Goal: Task Accomplishment & Management: Complete application form

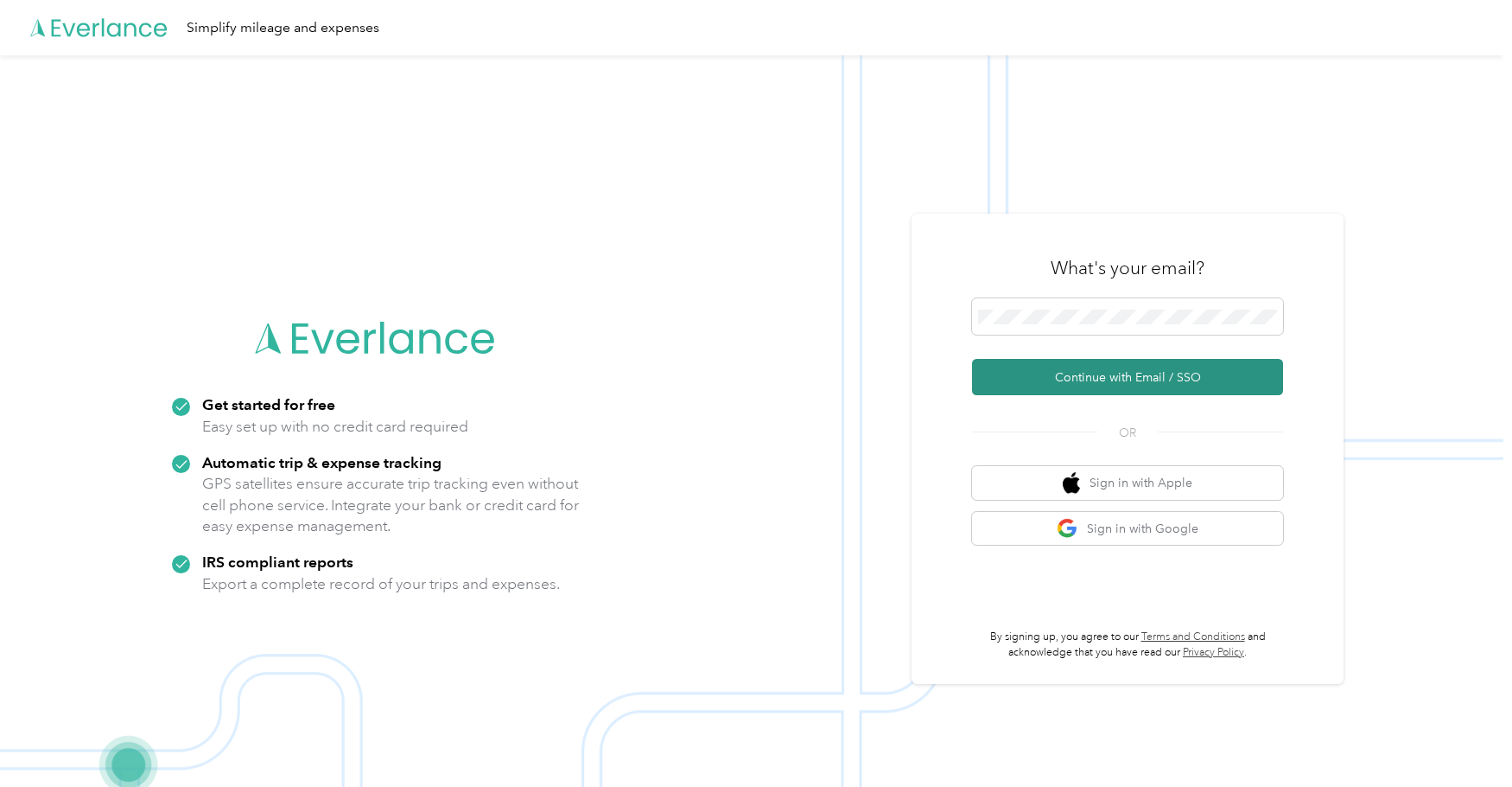
click at [1068, 373] on button "Continue with Email / SSO" at bounding box center [1128, 377] width 311 height 36
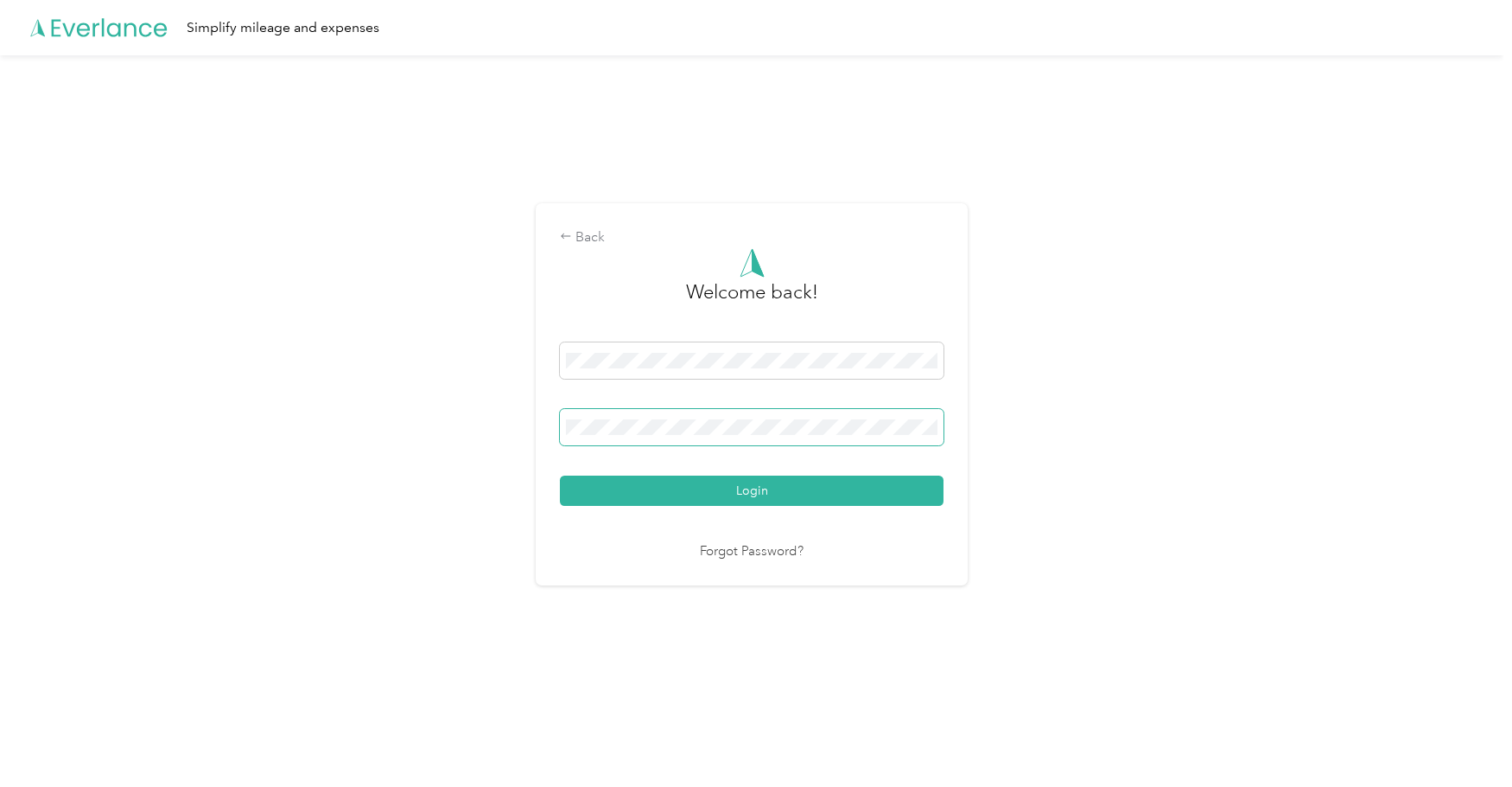
click at [560, 476] on button "Login" at bounding box center [751, 490] width 383 height 30
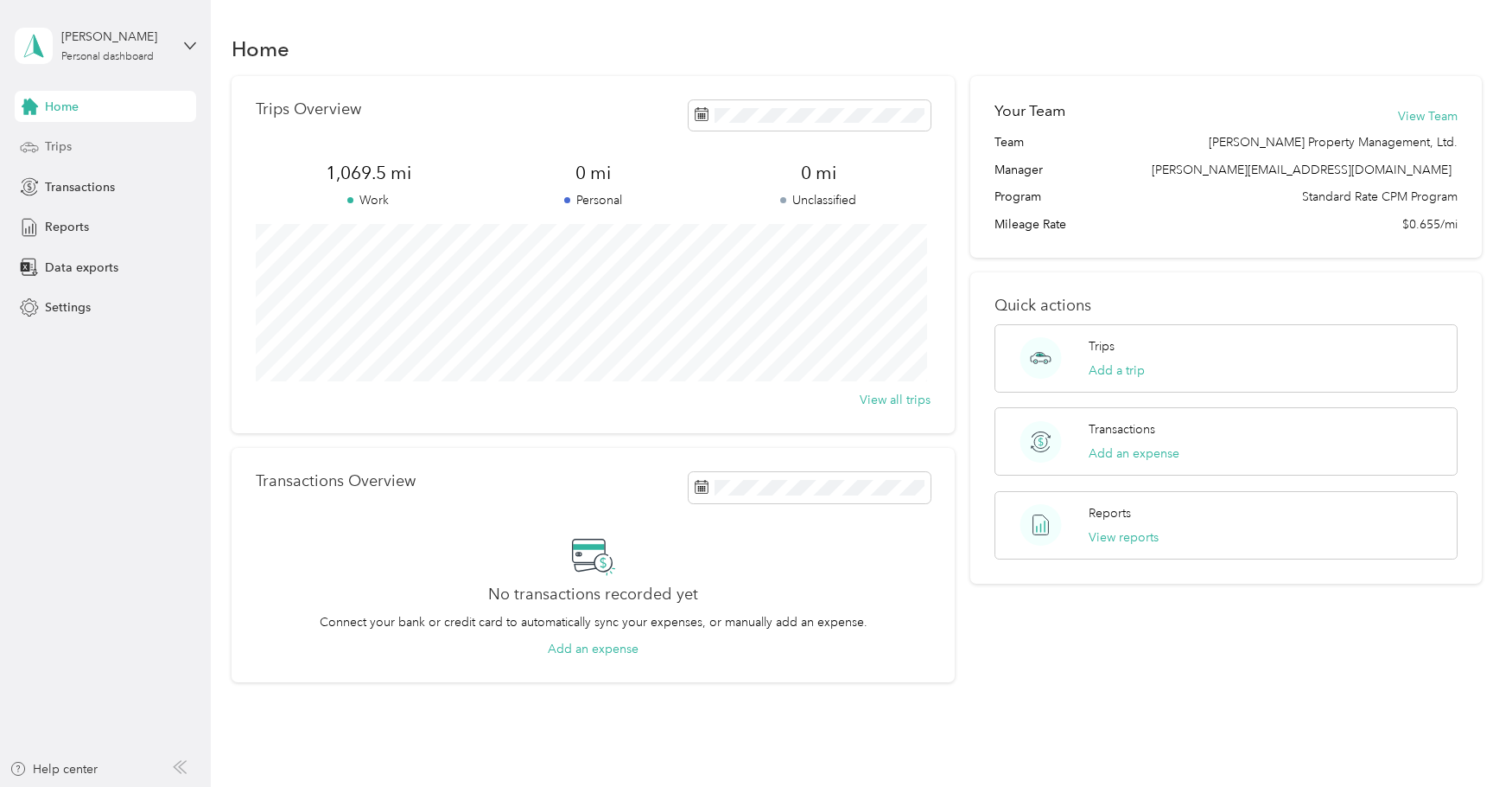
click at [89, 146] on div "Trips" at bounding box center [105, 147] width 182 height 31
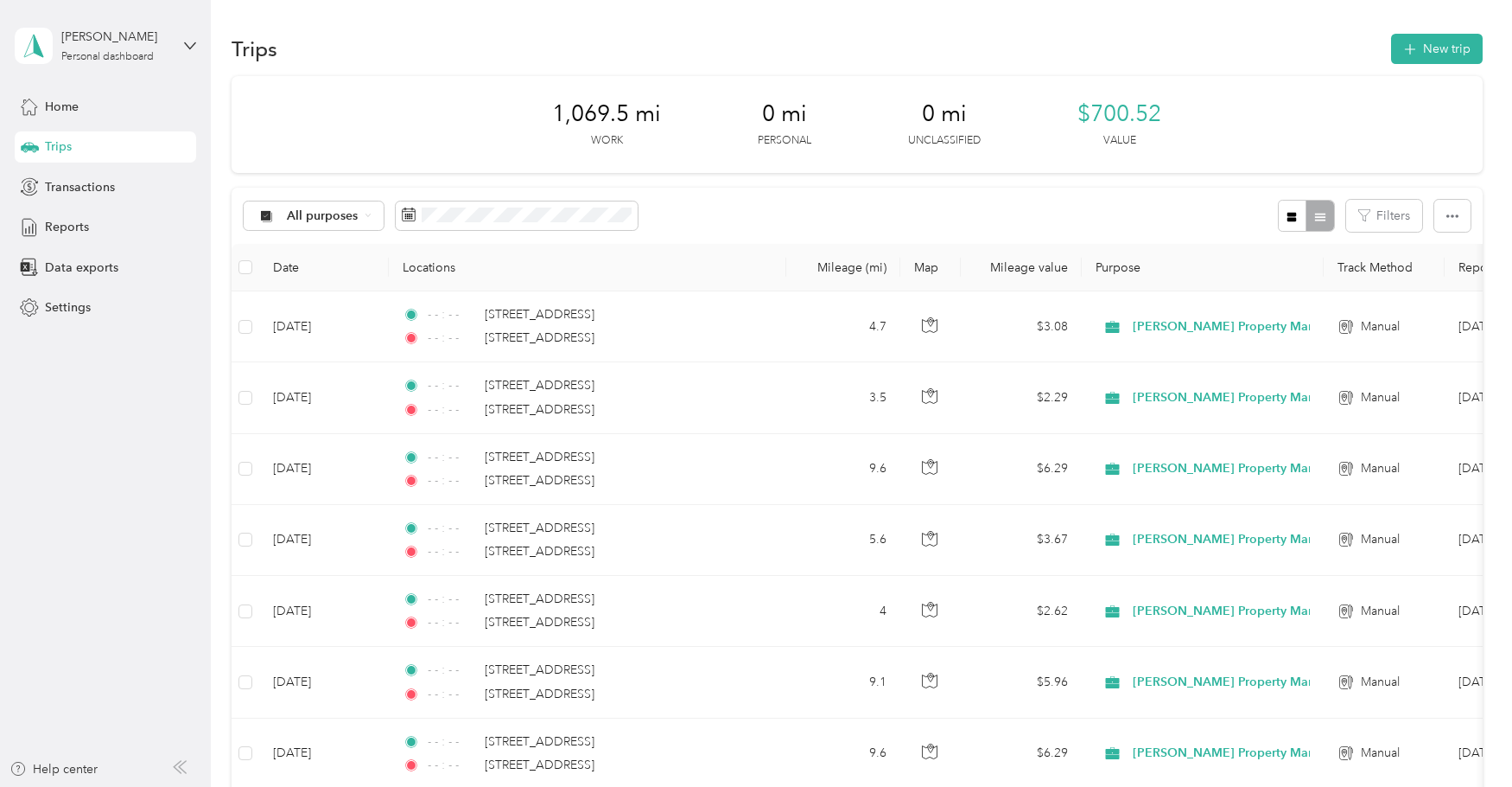
click at [937, 221] on div "All purposes Filters" at bounding box center [856, 215] width 1251 height 56
click at [1413, 59] on button "New trip" at bounding box center [1436, 48] width 91 height 30
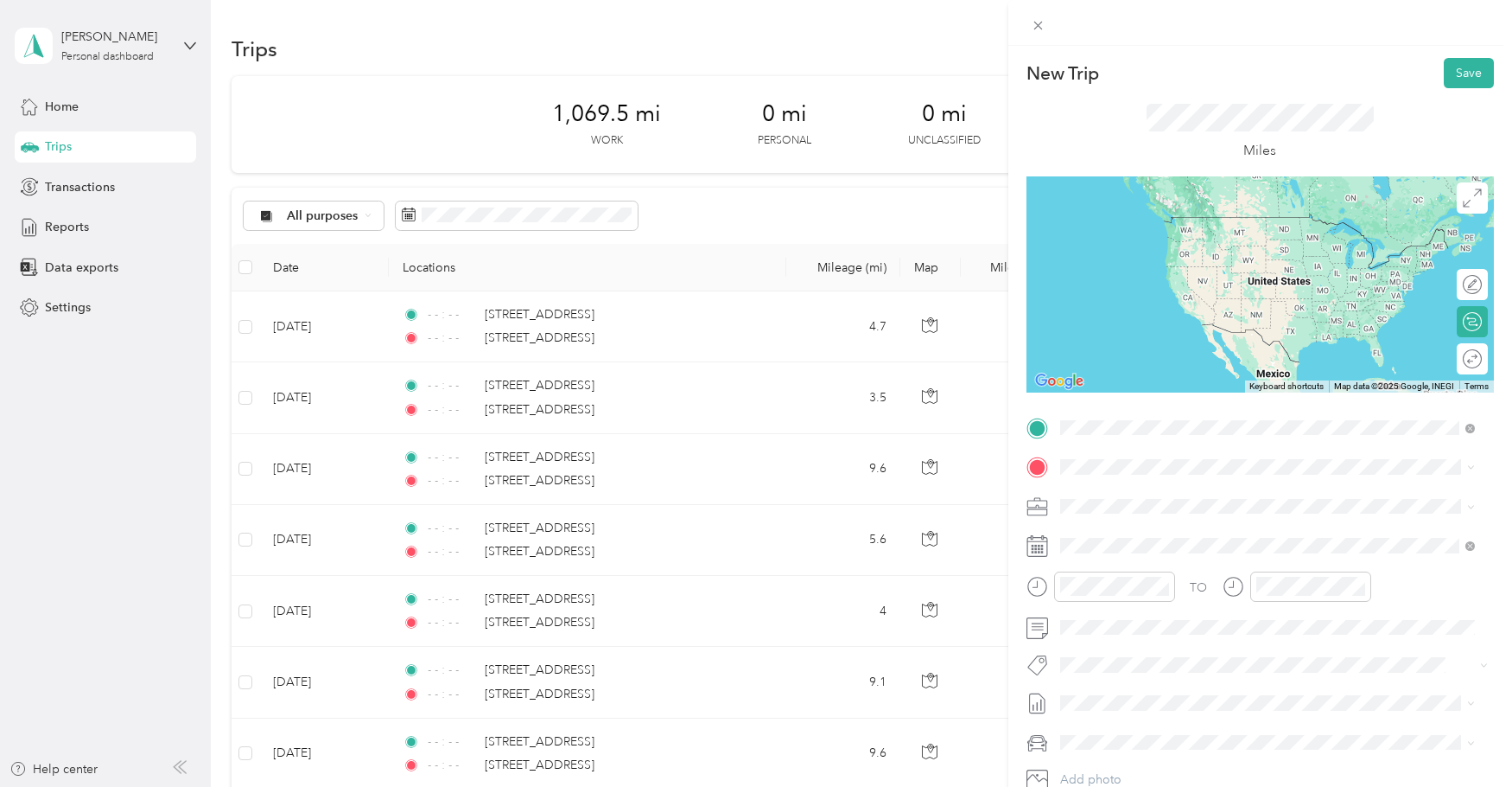
click at [1123, 498] on span "[STREET_ADDRESS][US_STATE]" at bounding box center [1178, 489] width 173 height 15
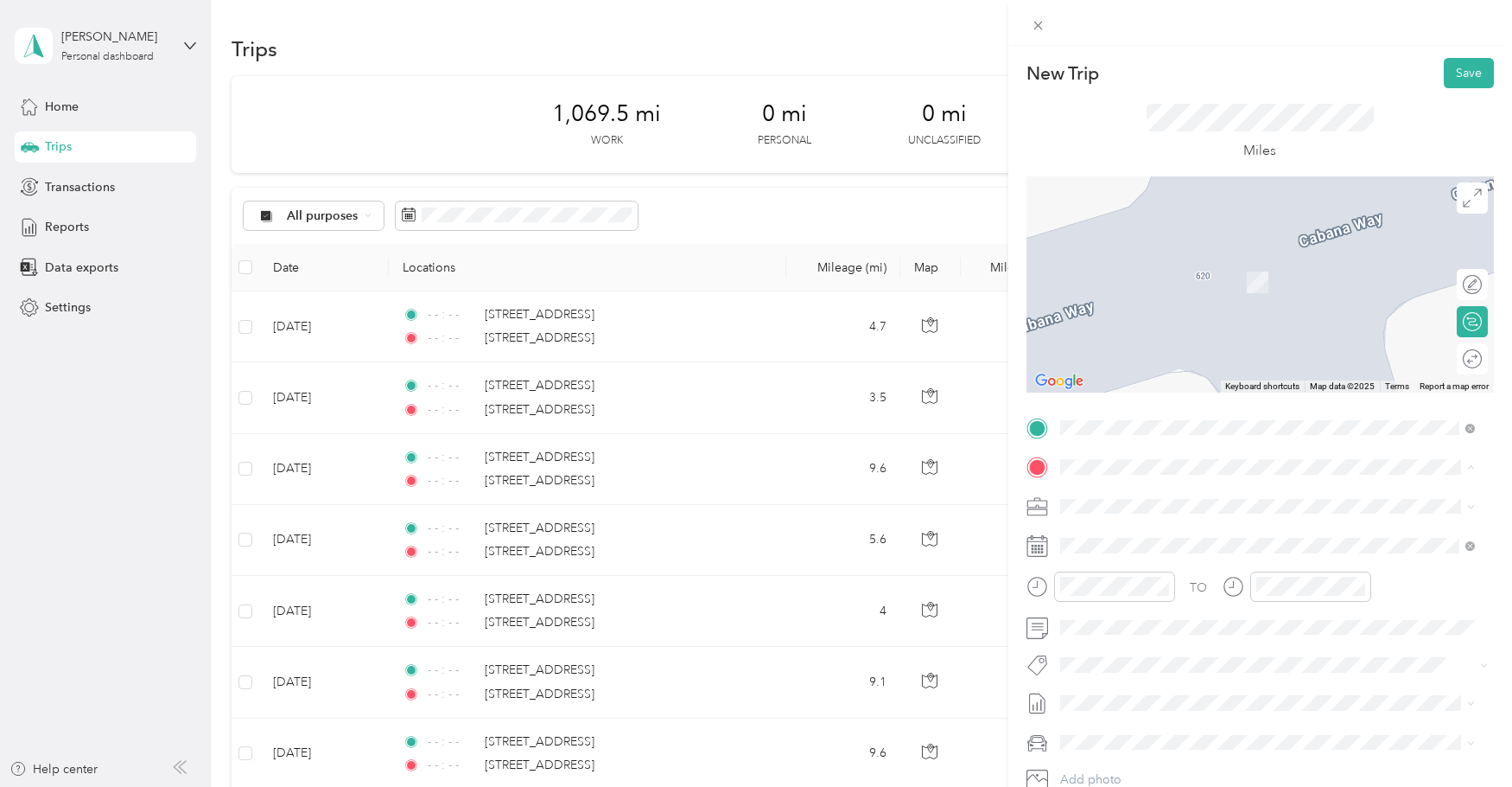
click at [1152, 536] on span "[STREET_ADDRESS][PERSON_NAME][US_STATE]" at bounding box center [1226, 528] width 269 height 15
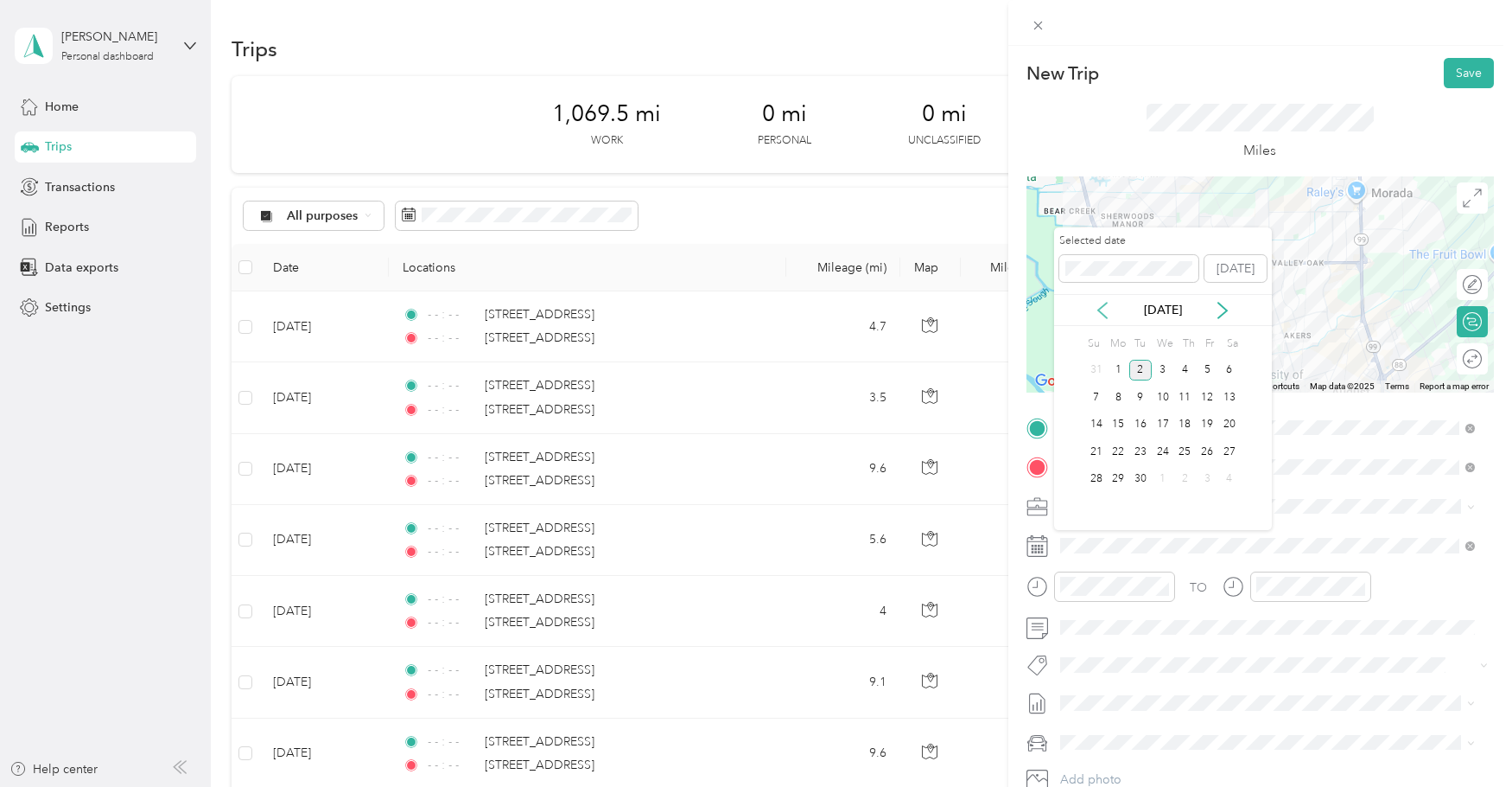
click at [1100, 307] on icon at bounding box center [1102, 309] width 17 height 17
click at [1189, 478] on div "28" at bounding box center [1186, 479] width 23 height 22
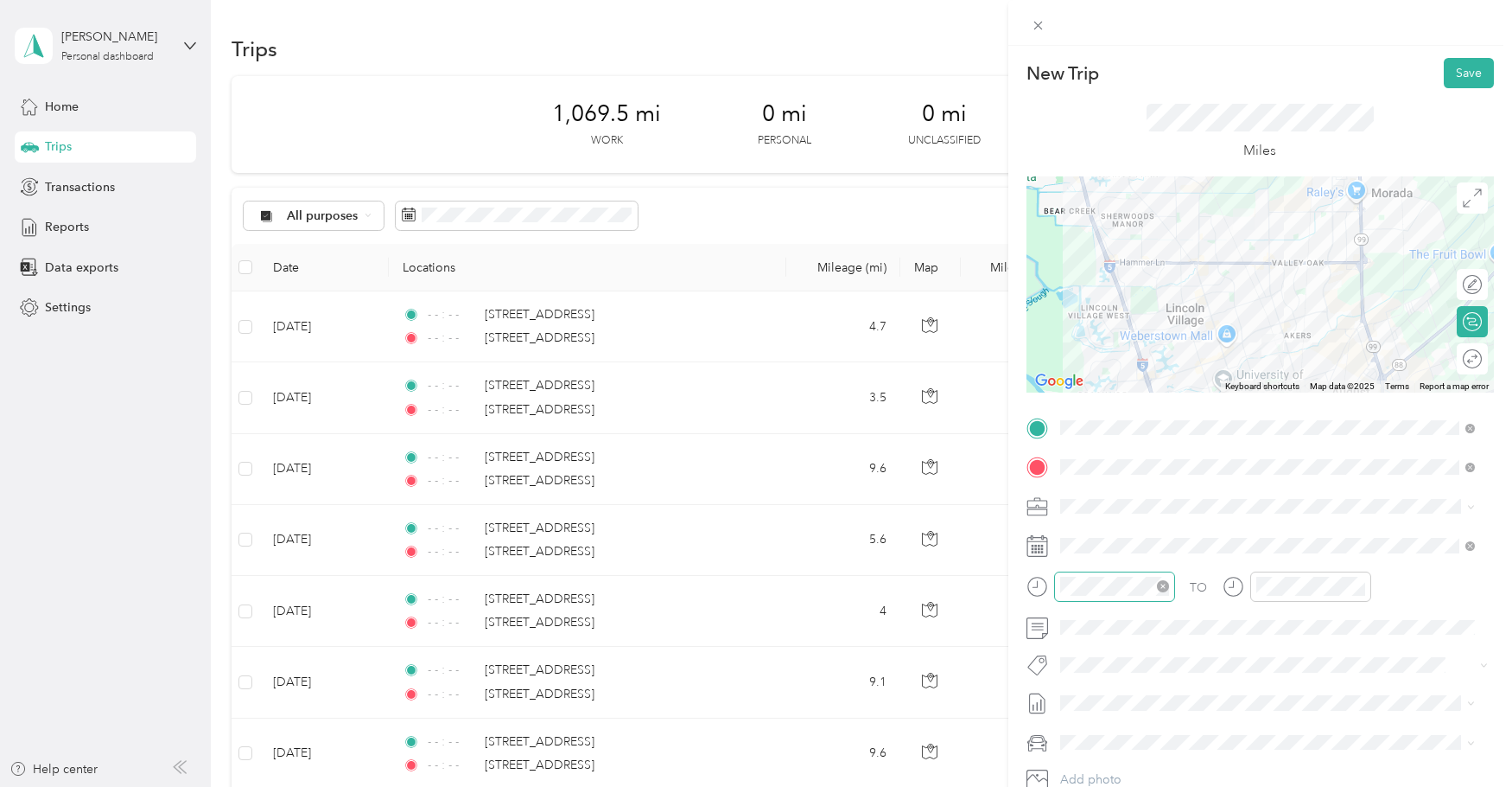
click at [1161, 588] on icon "close-circle" at bounding box center [1163, 585] width 12 height 12
click at [1357, 585] on icon "close-circle" at bounding box center [1358, 585] width 12 height 12
click at [1252, 322] on div at bounding box center [1260, 284] width 468 height 216
click at [1459, 74] on button "Save" at bounding box center [1469, 72] width 50 height 30
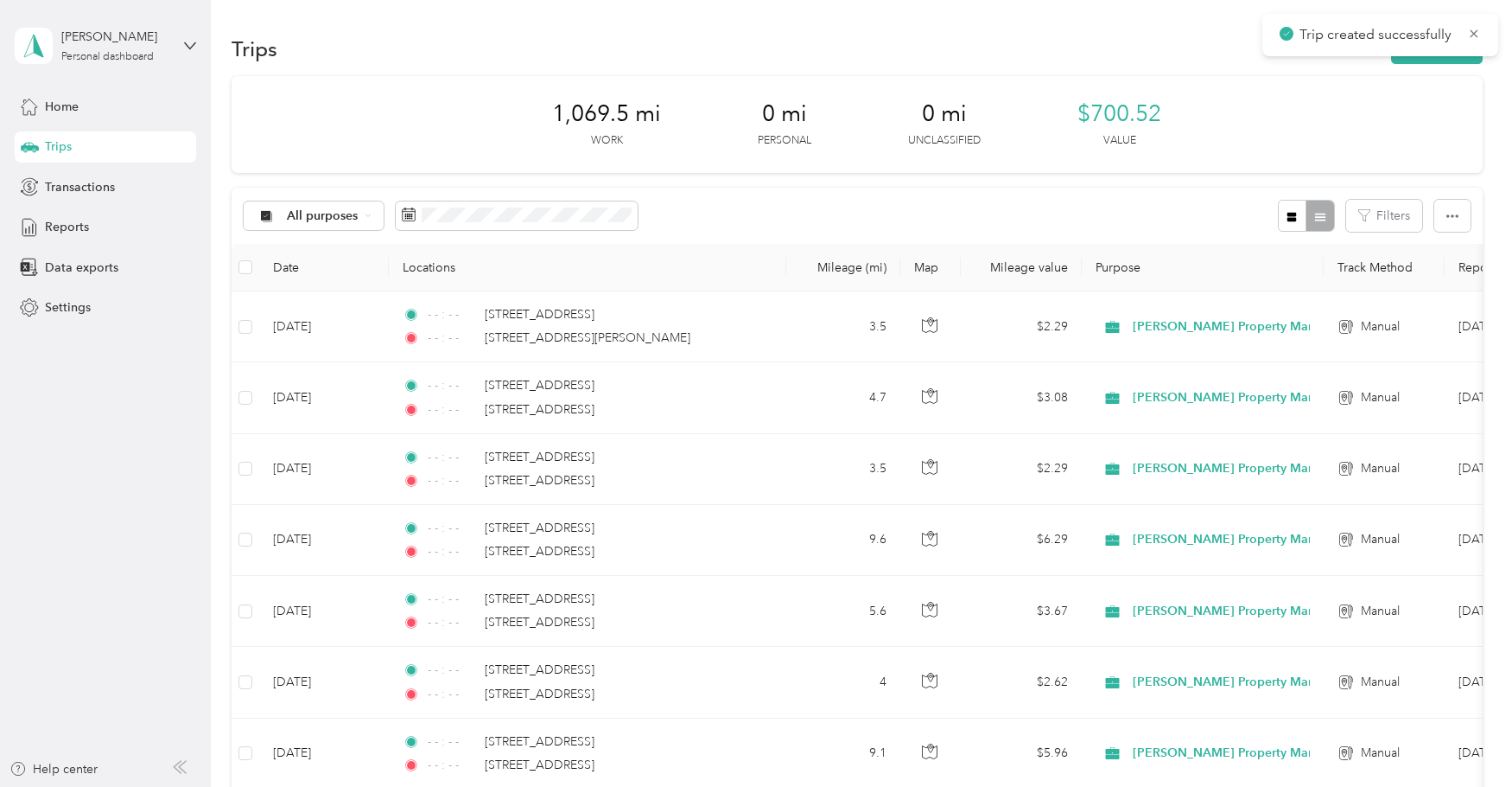
click at [1466, 37] on span "Trip created successfully" at bounding box center [1380, 35] width 202 height 22
click at [1474, 35] on icon at bounding box center [1474, 33] width 14 height 15
click at [1460, 48] on button "New trip" at bounding box center [1436, 48] width 91 height 30
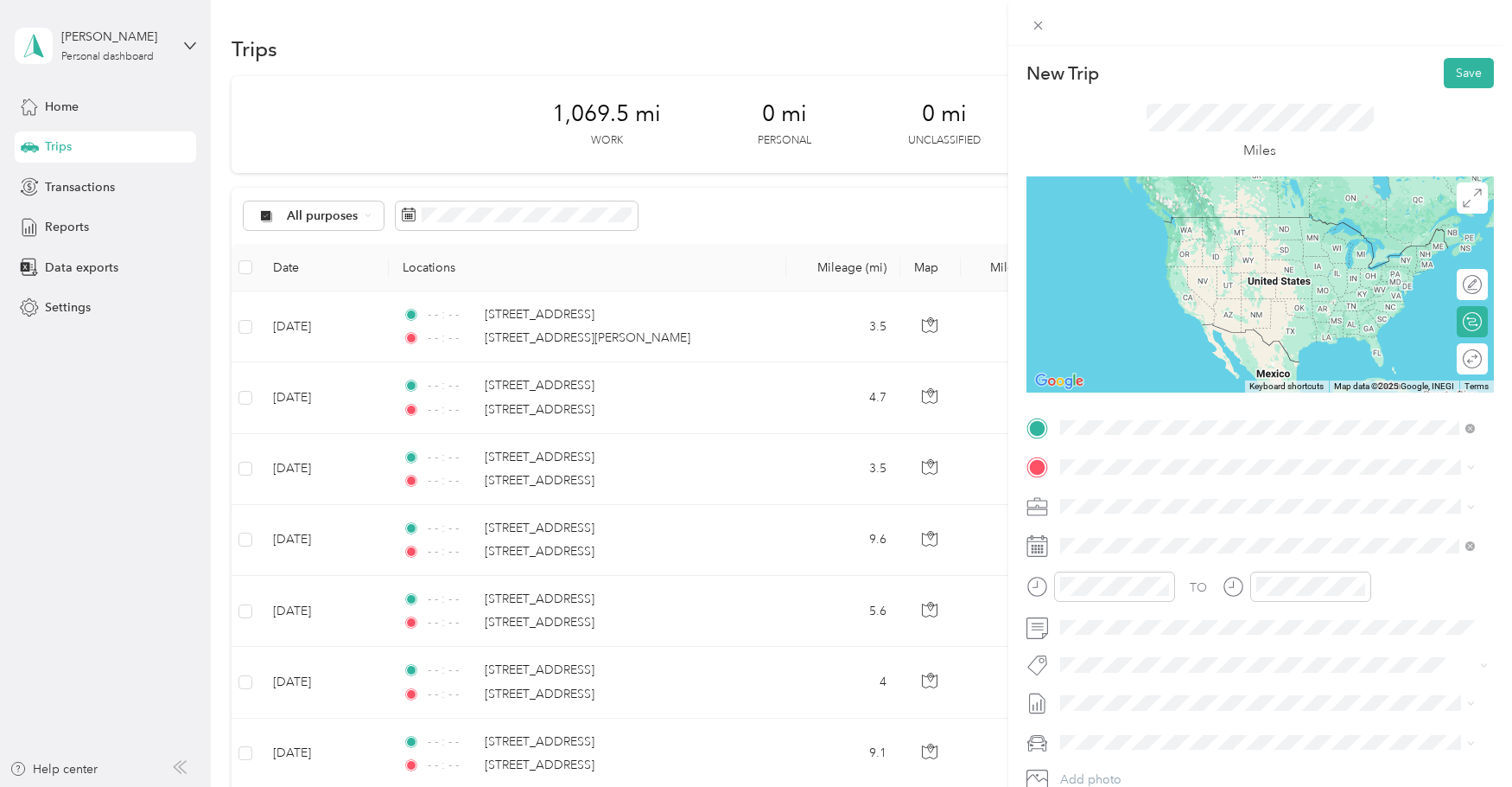
click at [1194, 488] on span "[STREET_ADDRESS][PERSON_NAME][US_STATE]" at bounding box center [1226, 489] width 269 height 15
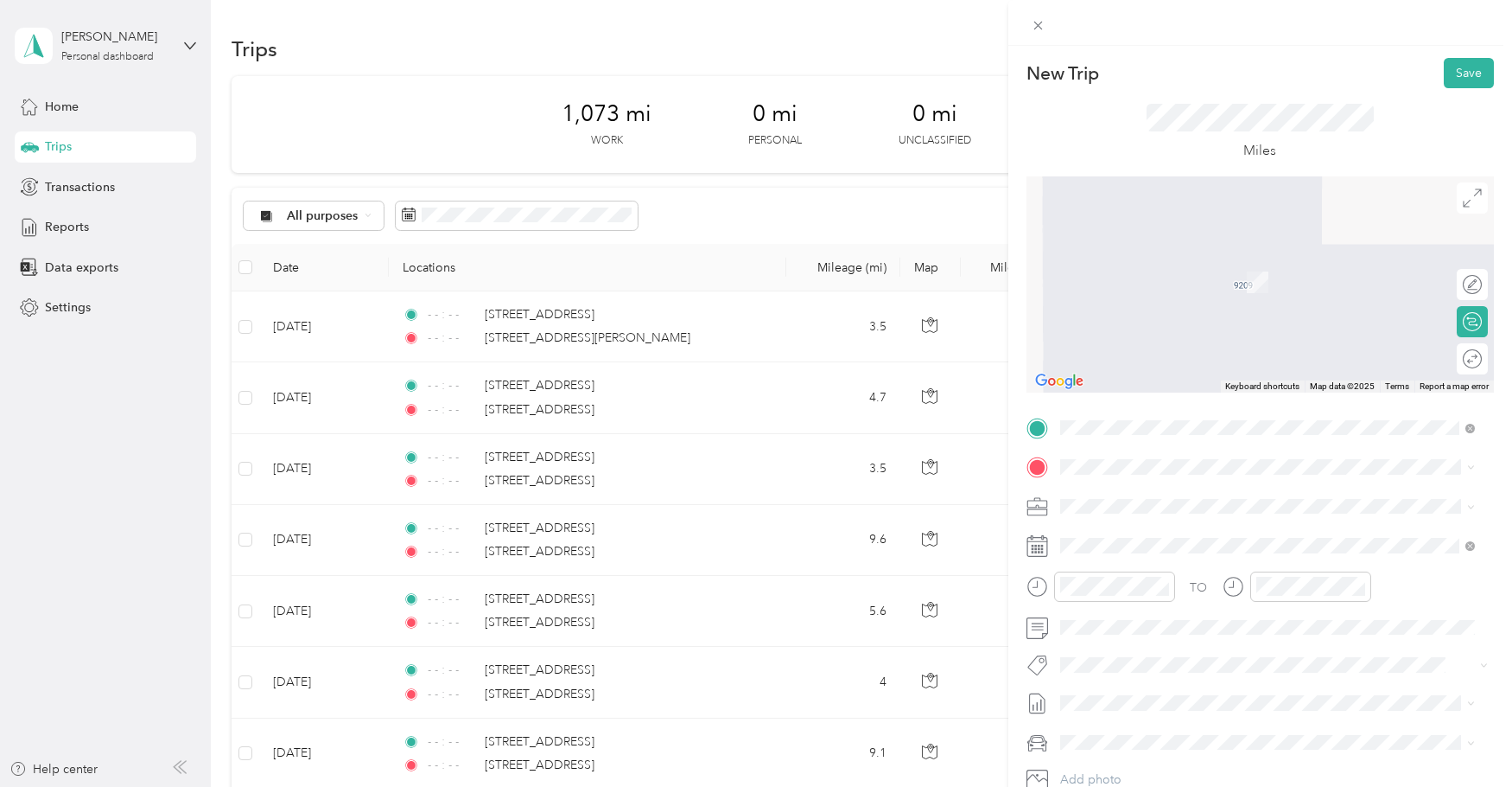
click at [1141, 525] on span "[STREET_ADDRESS][US_STATE]" at bounding box center [1178, 526] width 173 height 15
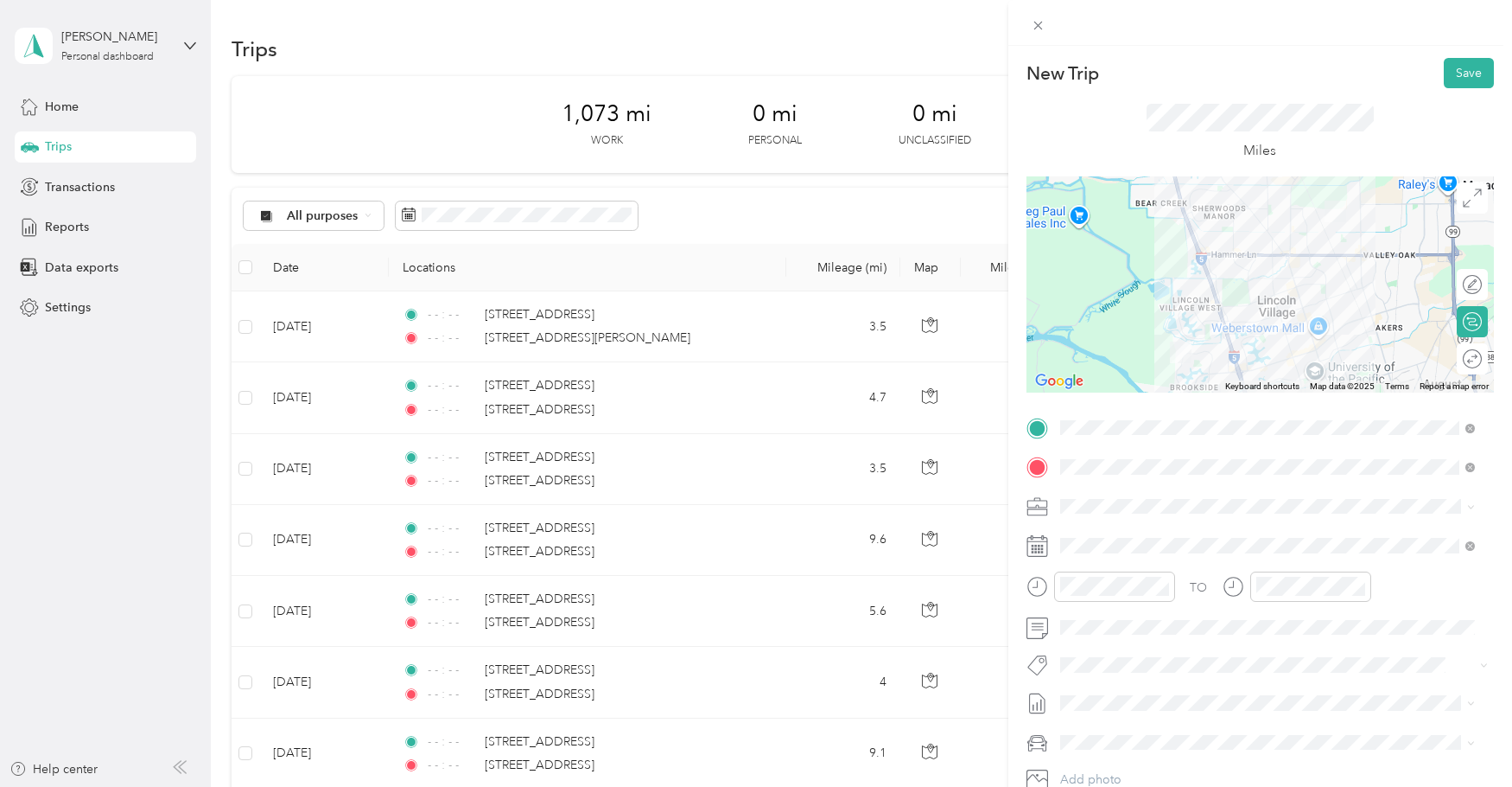
click at [1244, 257] on div at bounding box center [1260, 284] width 468 height 216
click at [1243, 251] on div at bounding box center [1260, 284] width 468 height 216
click at [1195, 253] on div at bounding box center [1260, 284] width 468 height 216
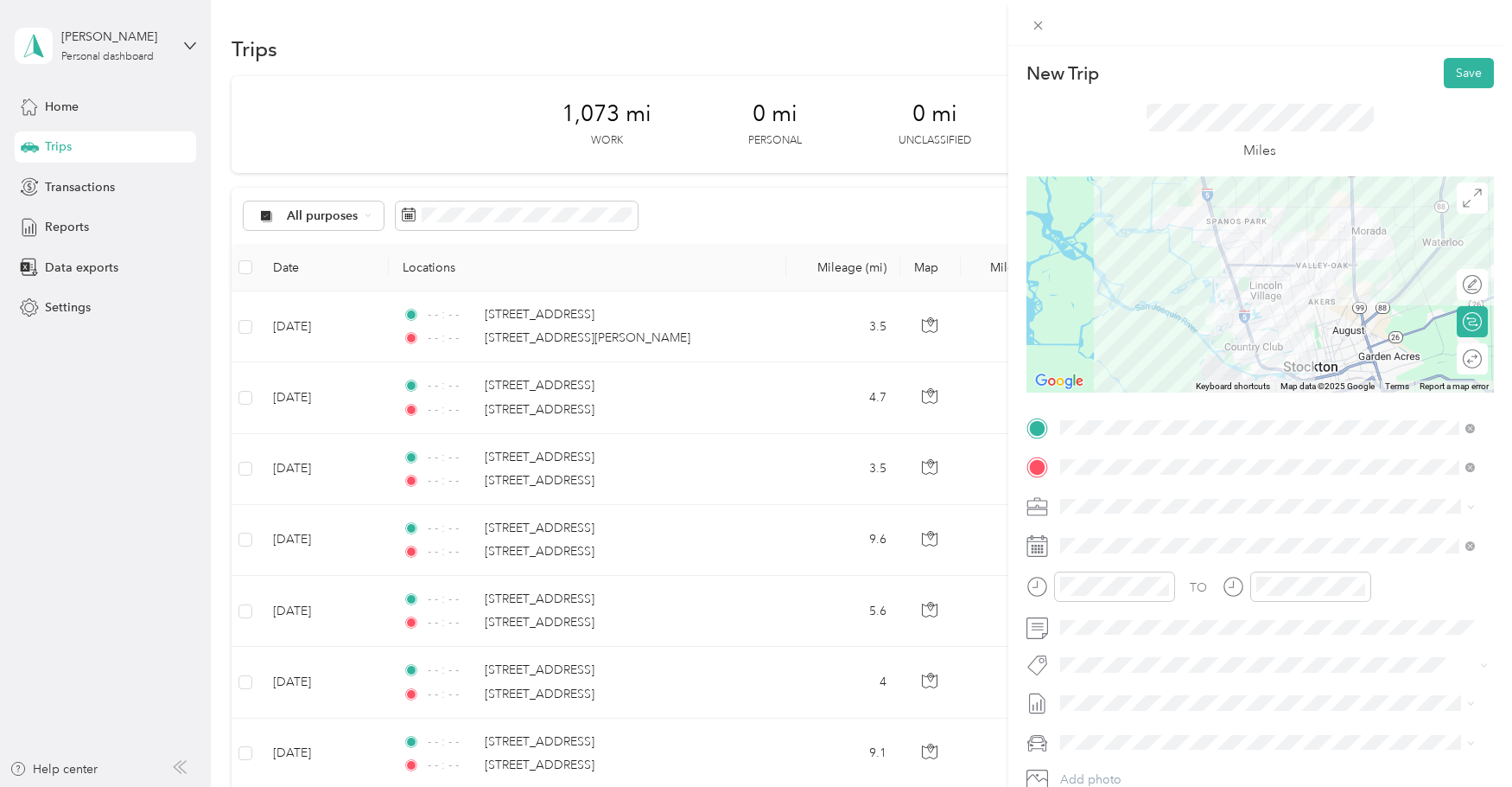
click at [1255, 284] on div at bounding box center [1260, 284] width 468 height 216
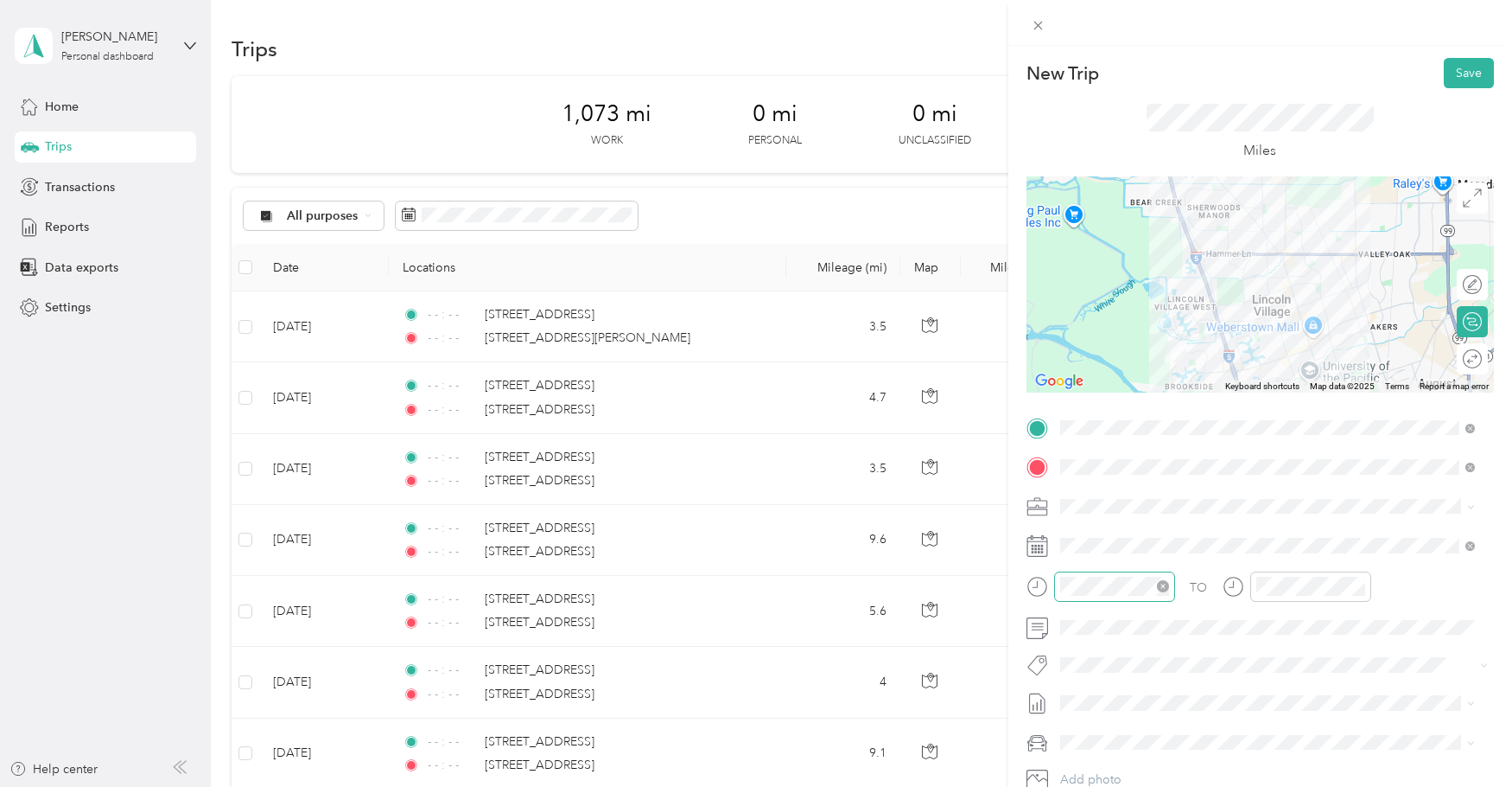
click at [1165, 583] on icon "close-circle" at bounding box center [1163, 585] width 12 height 12
click at [1356, 585] on icon "close-circle" at bounding box center [1358, 585] width 12 height 12
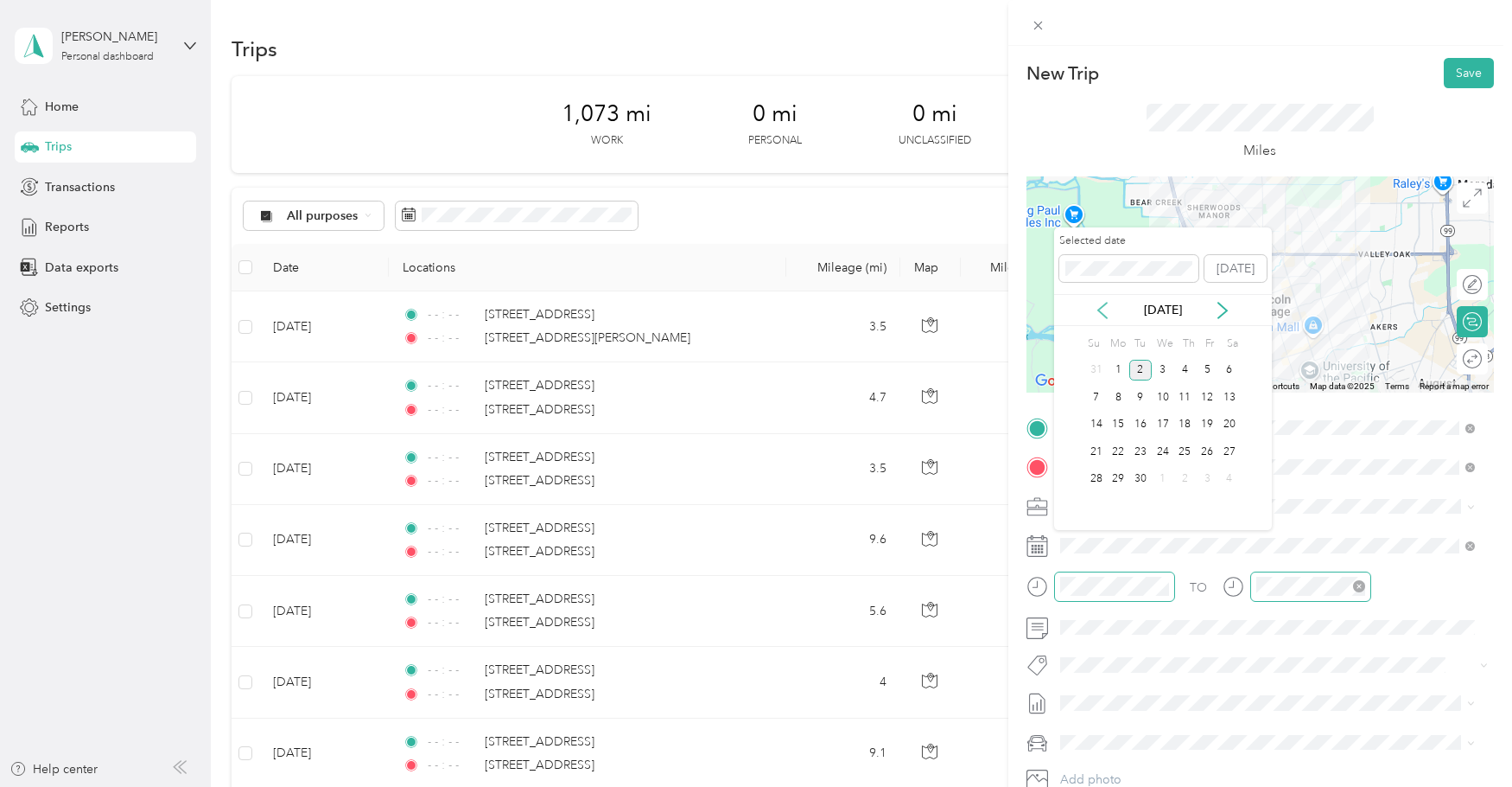
click at [1105, 313] on icon at bounding box center [1102, 309] width 17 height 17
click at [1189, 477] on div "28" at bounding box center [1186, 479] width 23 height 22
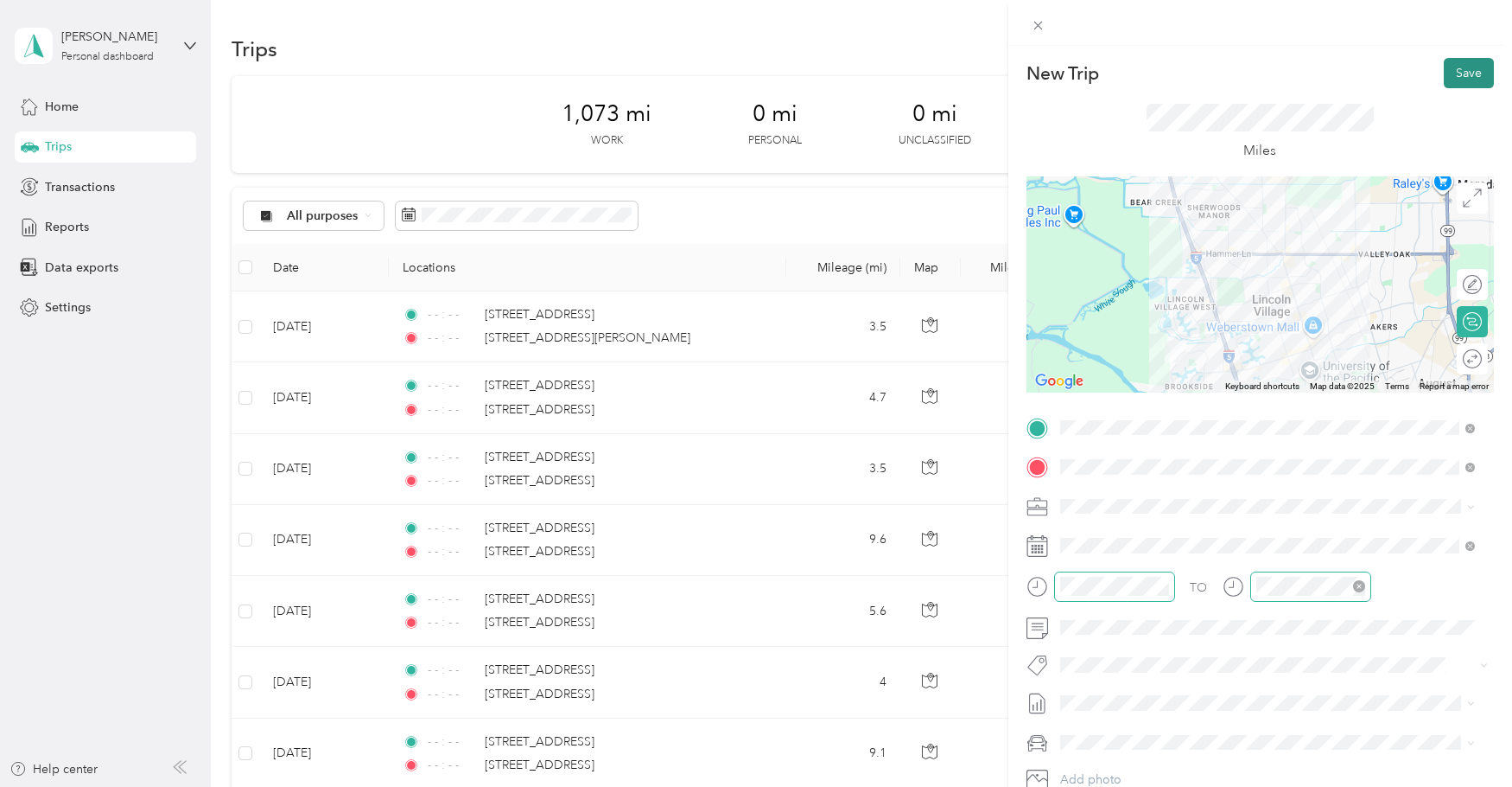
click at [1450, 71] on button "Save" at bounding box center [1469, 72] width 50 height 30
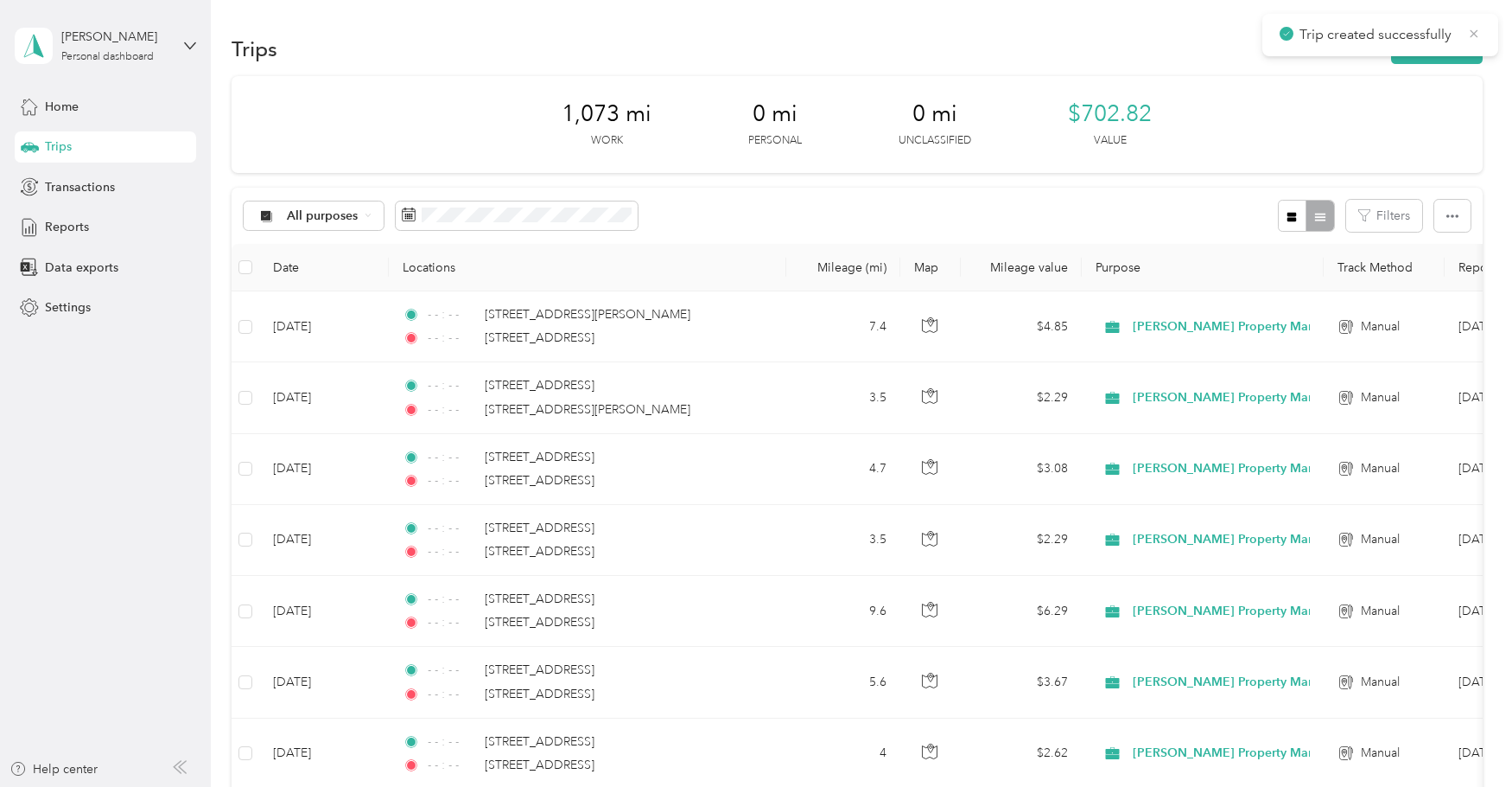
click at [1469, 30] on icon at bounding box center [1474, 33] width 14 height 15
click at [1421, 60] on button "New trip" at bounding box center [1436, 48] width 91 height 30
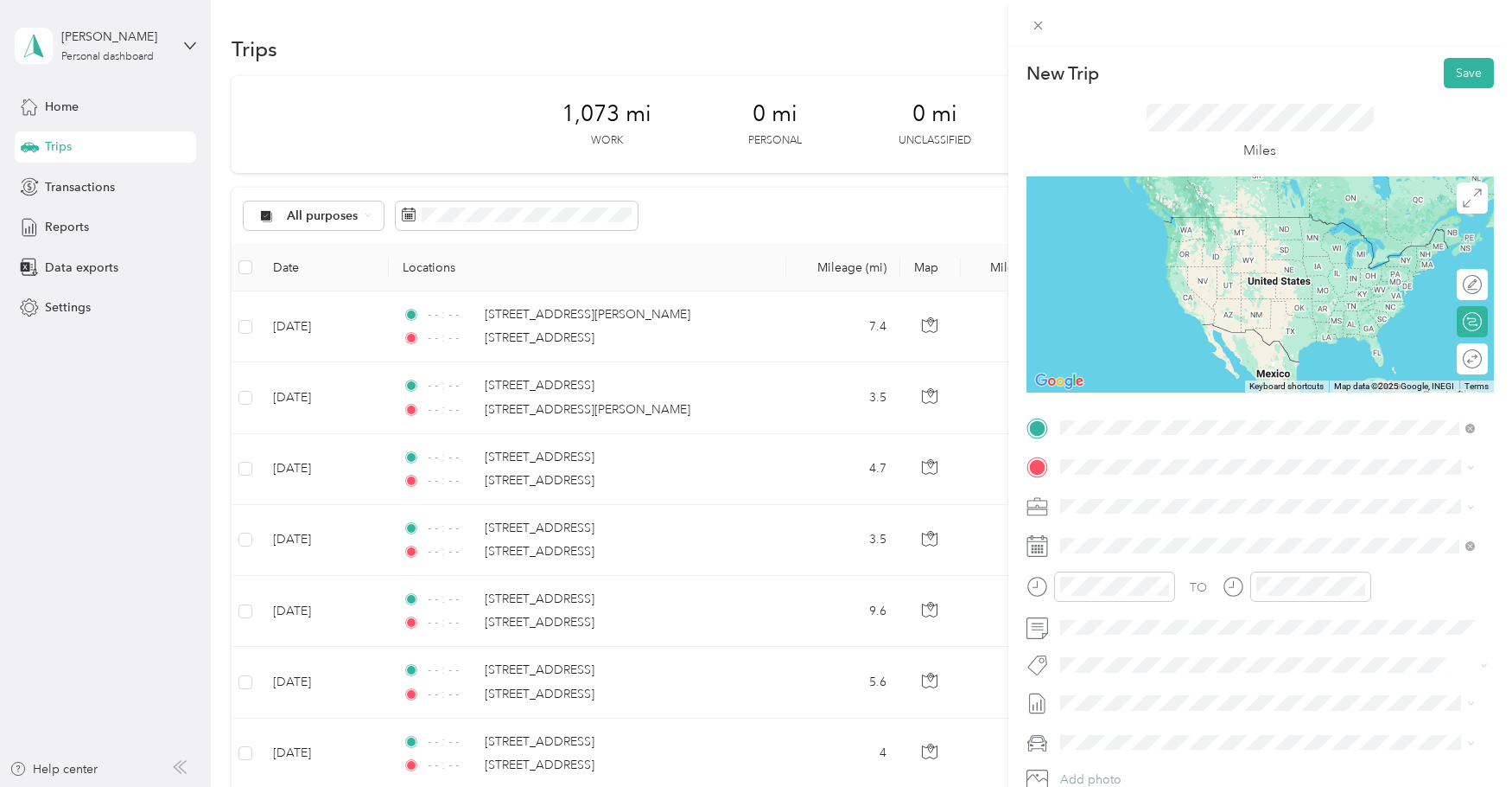
click at [1150, 502] on div "[STREET_ADDRESS][US_STATE]" at bounding box center [1267, 490] width 402 height 24
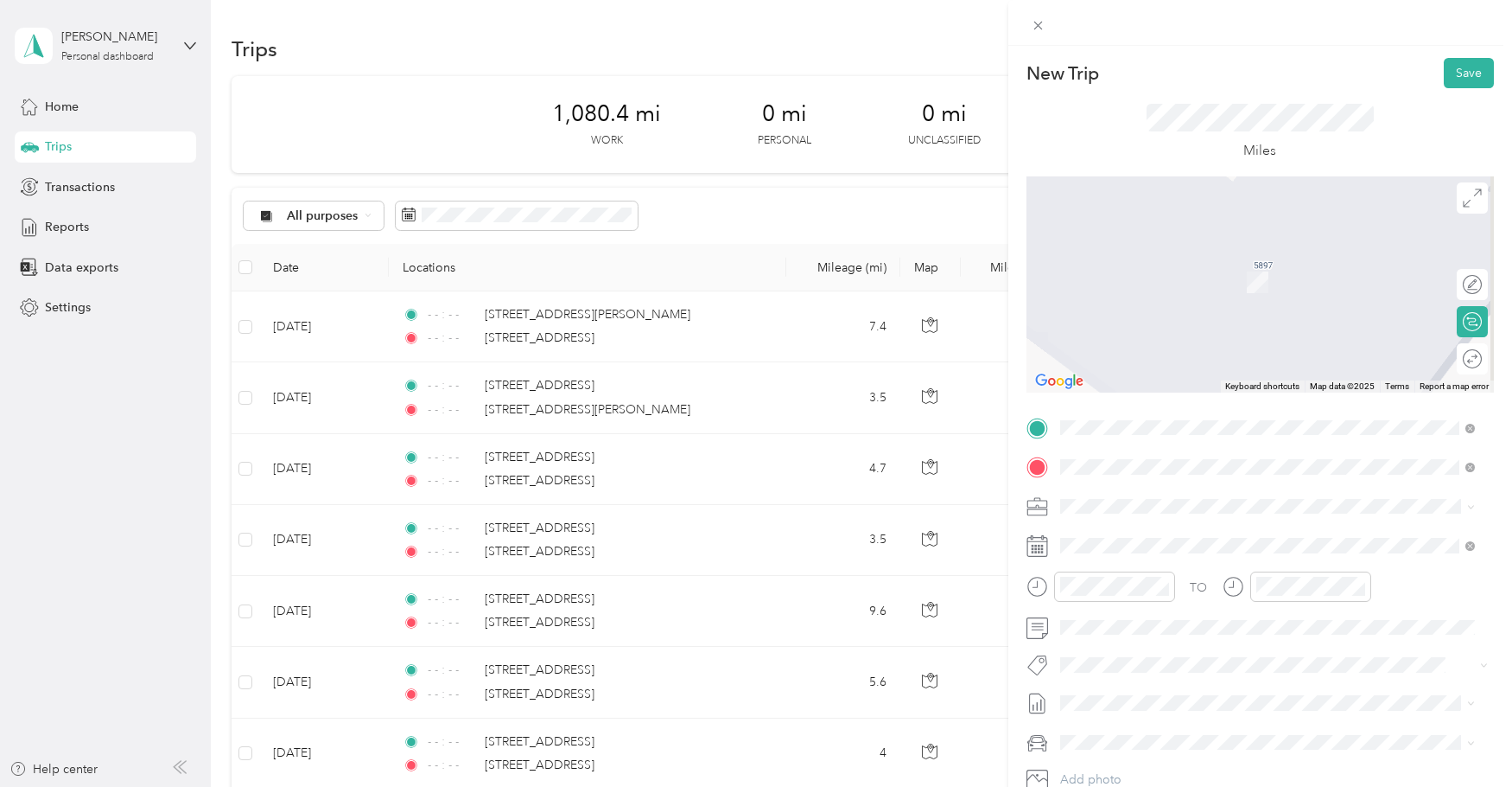
click at [1120, 536] on span "[STREET_ADDRESS][US_STATE]" at bounding box center [1178, 528] width 173 height 15
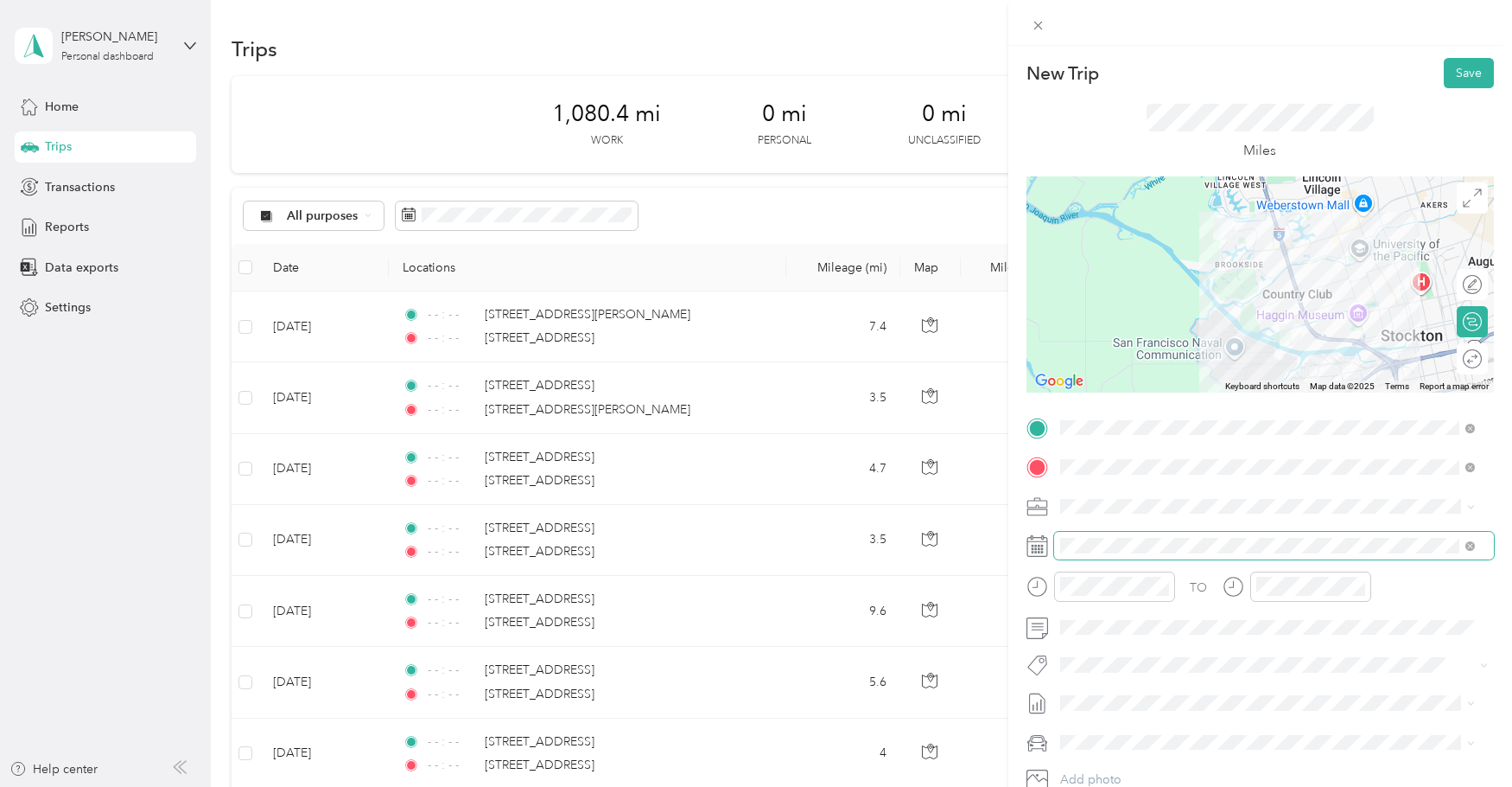
click at [1205, 536] on span at bounding box center [1274, 545] width 439 height 28
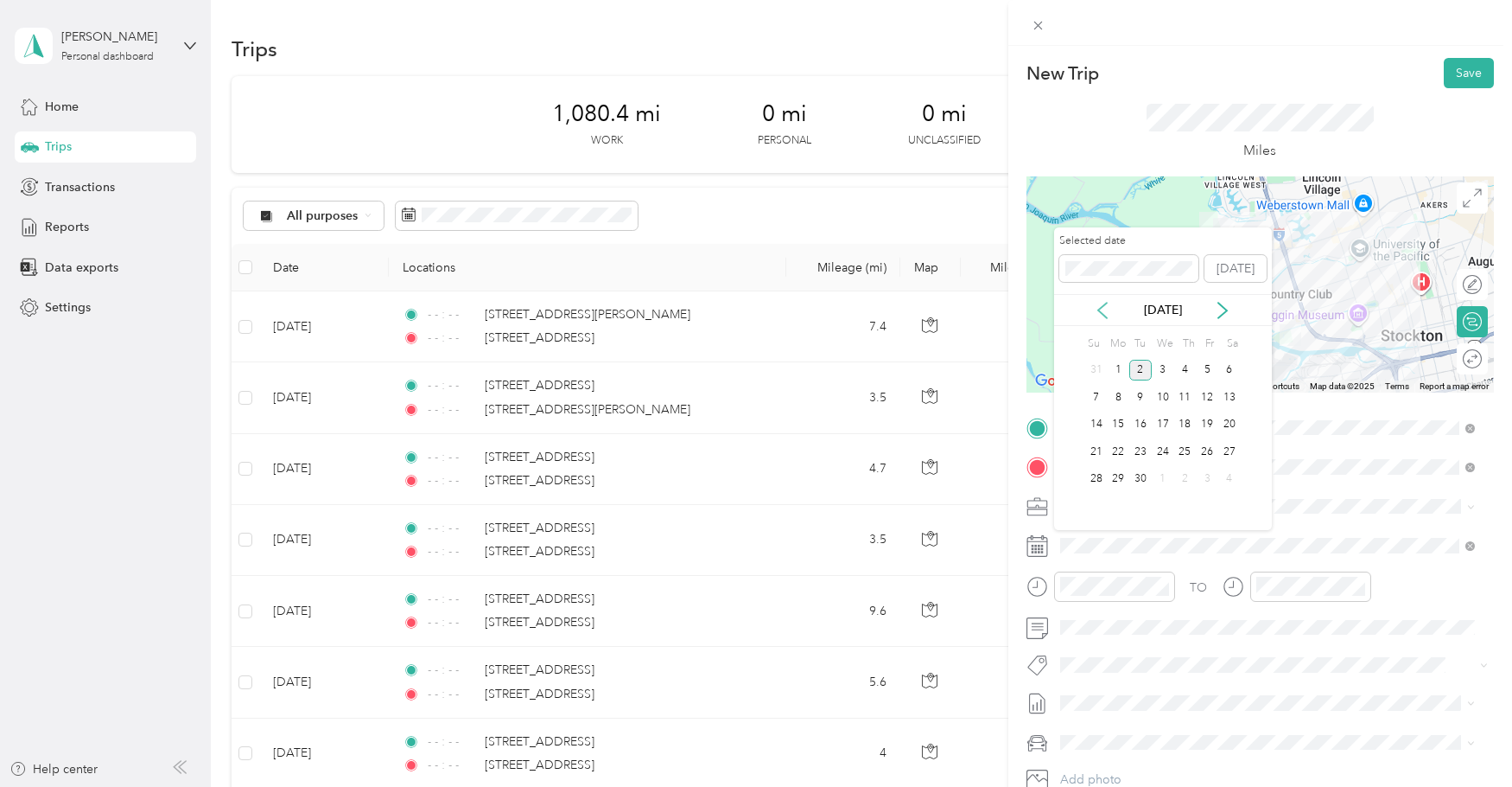
click at [1110, 310] on icon at bounding box center [1102, 309] width 17 height 17
click at [1182, 476] on div "28" at bounding box center [1186, 479] width 23 height 22
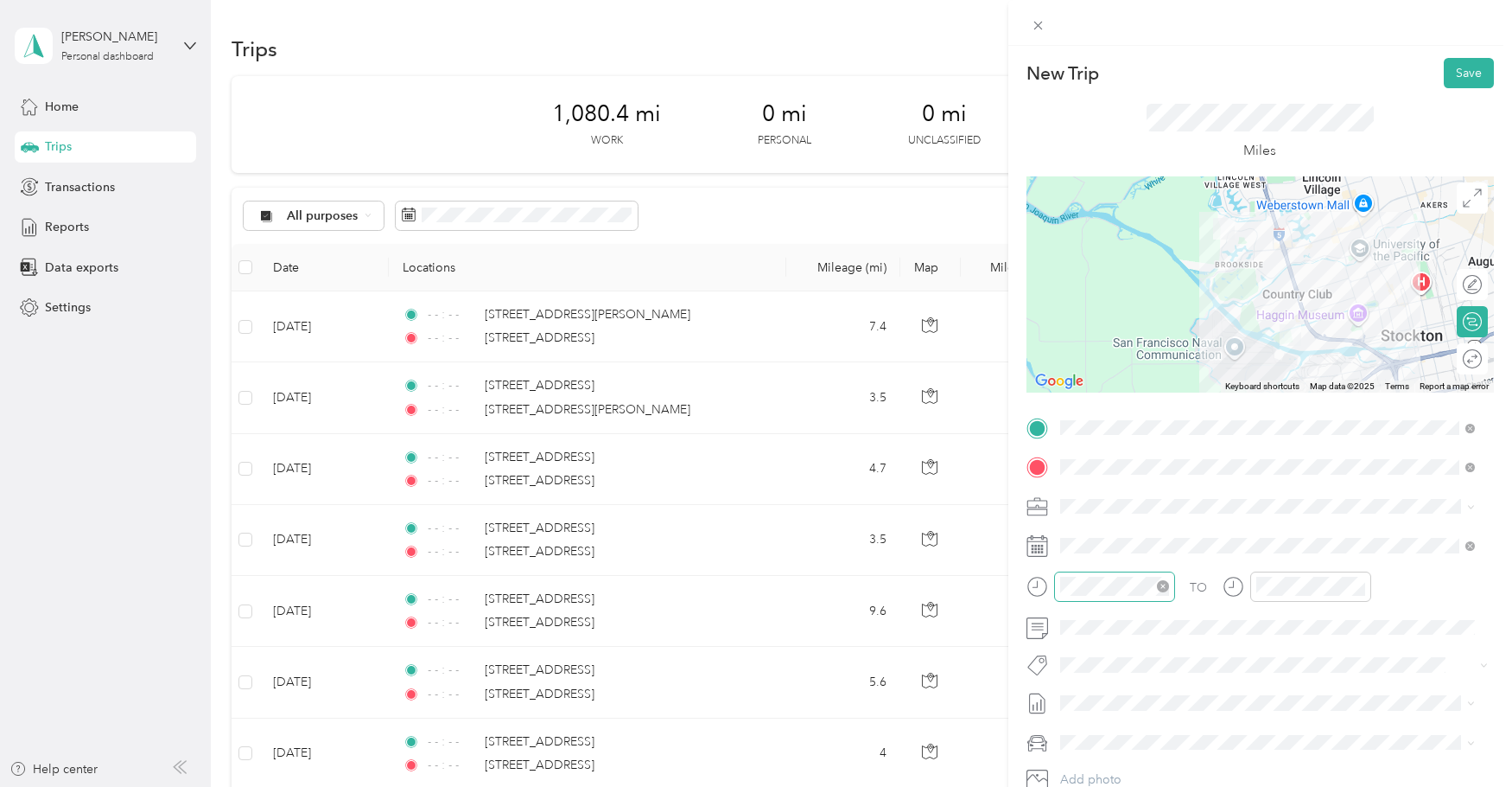
click at [1163, 581] on icon "close-circle" at bounding box center [1163, 585] width 12 height 12
click at [1356, 589] on icon "close-circle" at bounding box center [1358, 585] width 12 height 12
click at [1453, 73] on button "Save" at bounding box center [1469, 72] width 50 height 30
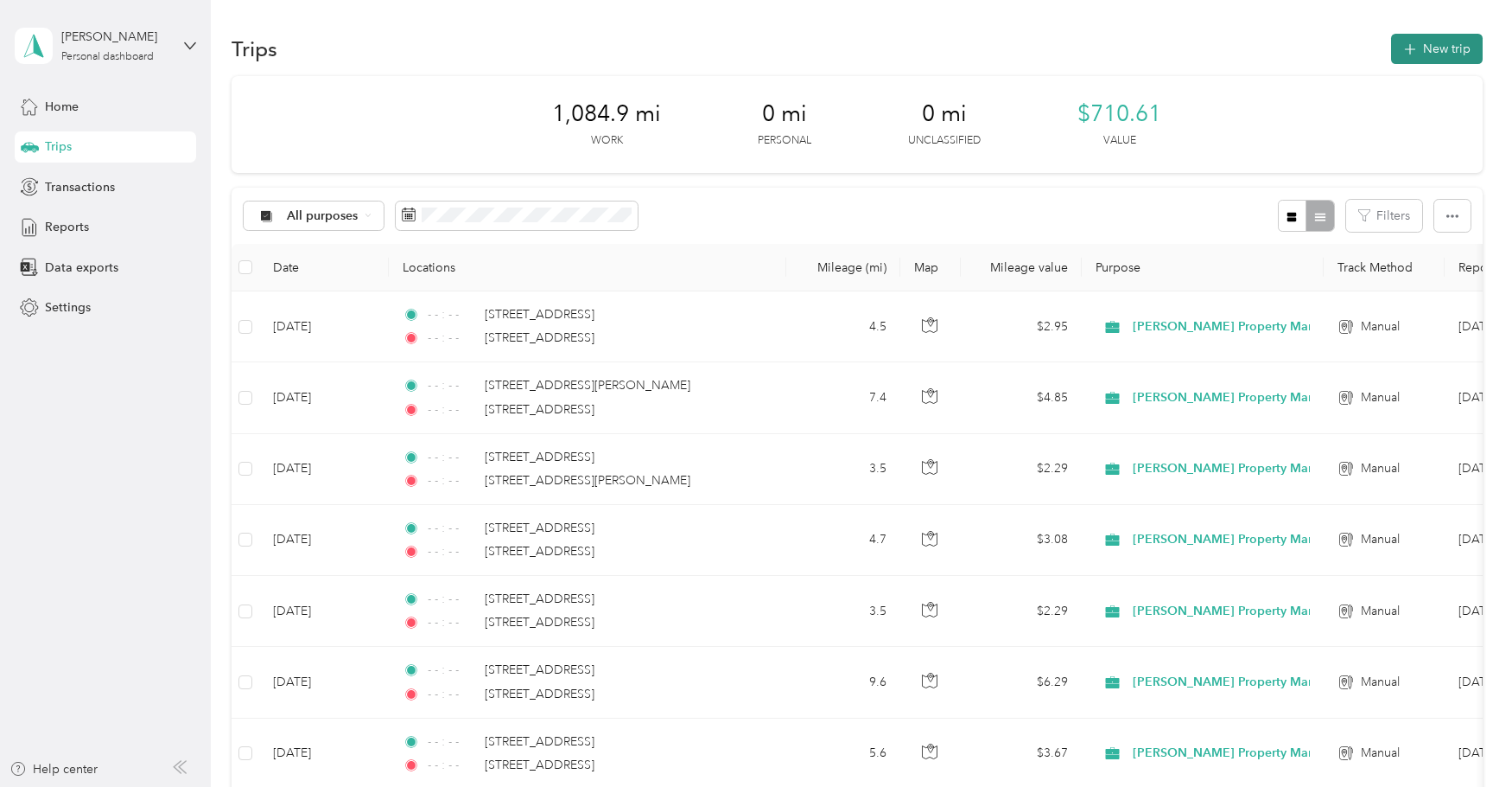
click at [1419, 52] on button "New trip" at bounding box center [1436, 48] width 91 height 30
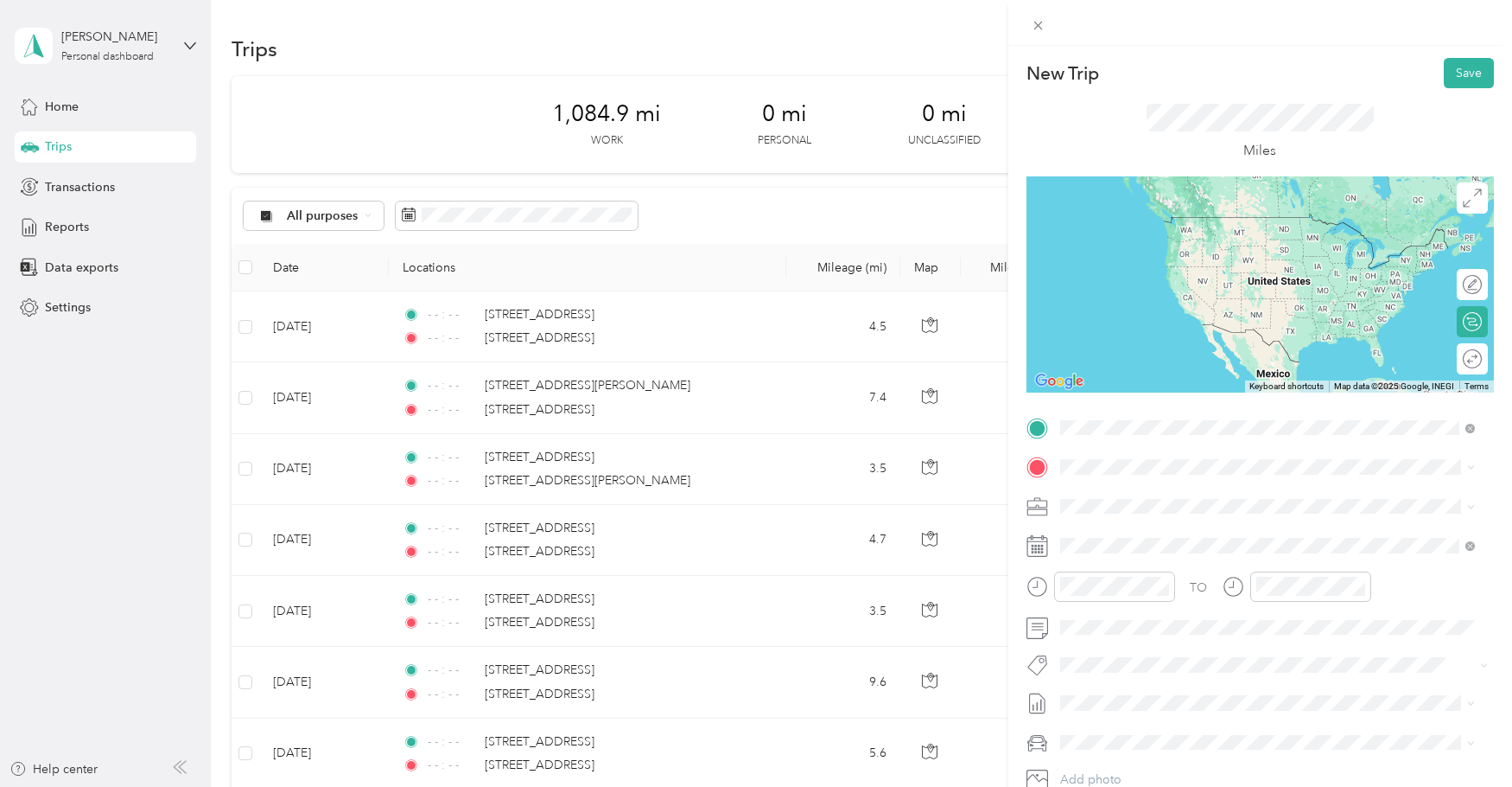
click at [1178, 534] on span "[STREET_ADDRESS][US_STATE]" at bounding box center [1178, 525] width 173 height 15
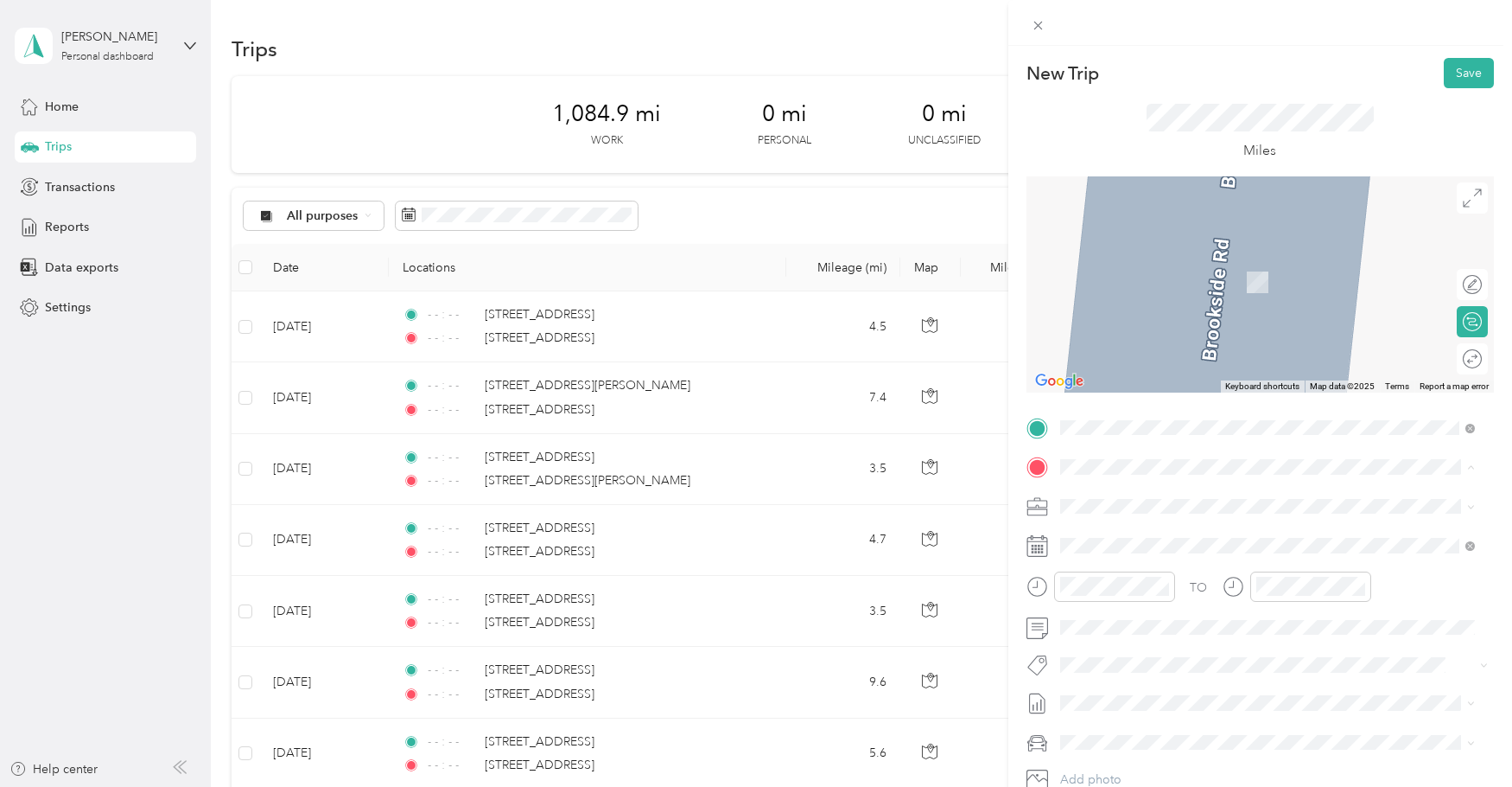
click at [1152, 536] on span "[STREET_ADDRESS][US_STATE]" at bounding box center [1178, 528] width 173 height 15
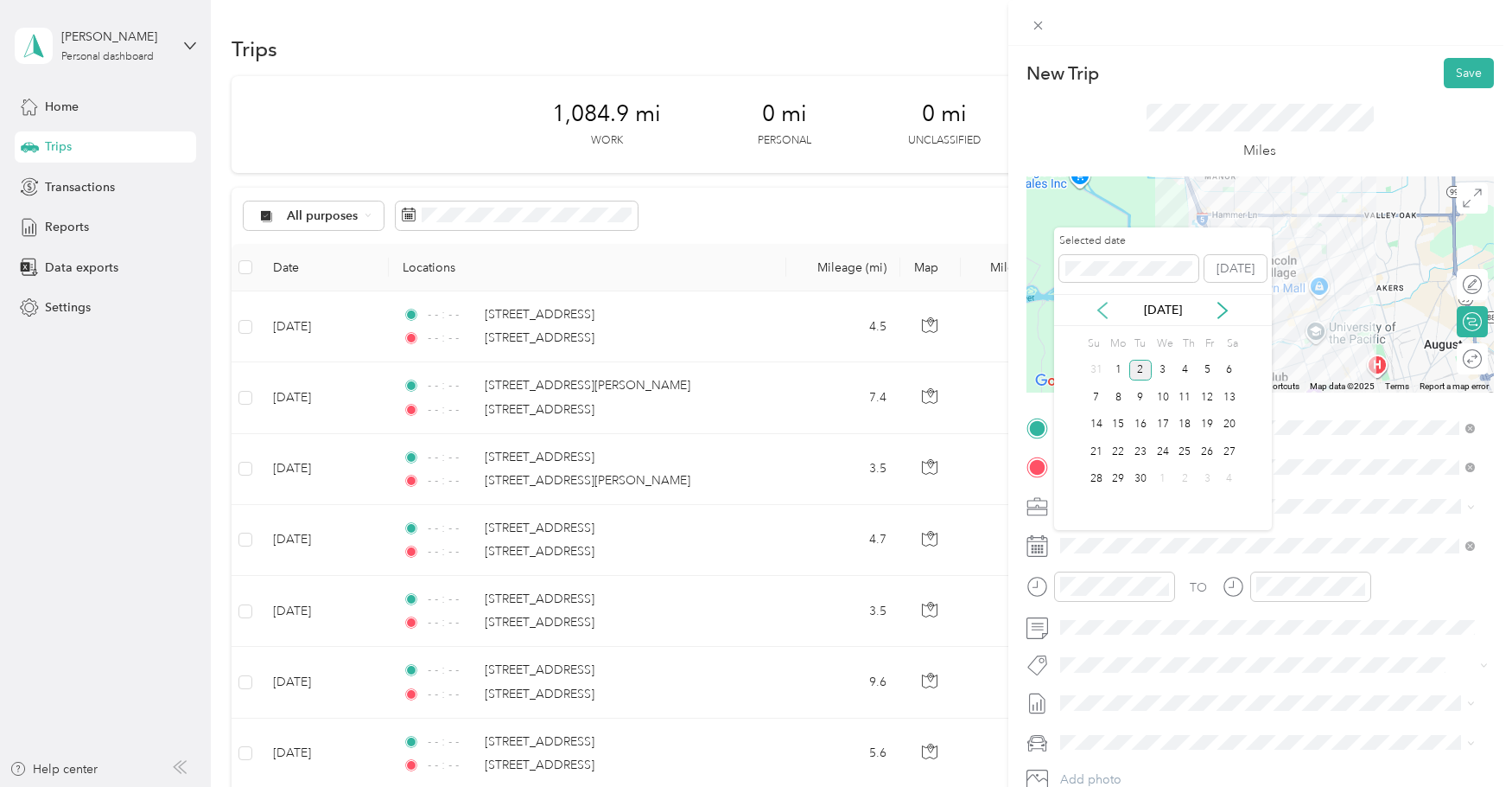
click at [1101, 312] on icon at bounding box center [1103, 309] width 9 height 15
click at [1202, 479] on div "29" at bounding box center [1207, 479] width 23 height 22
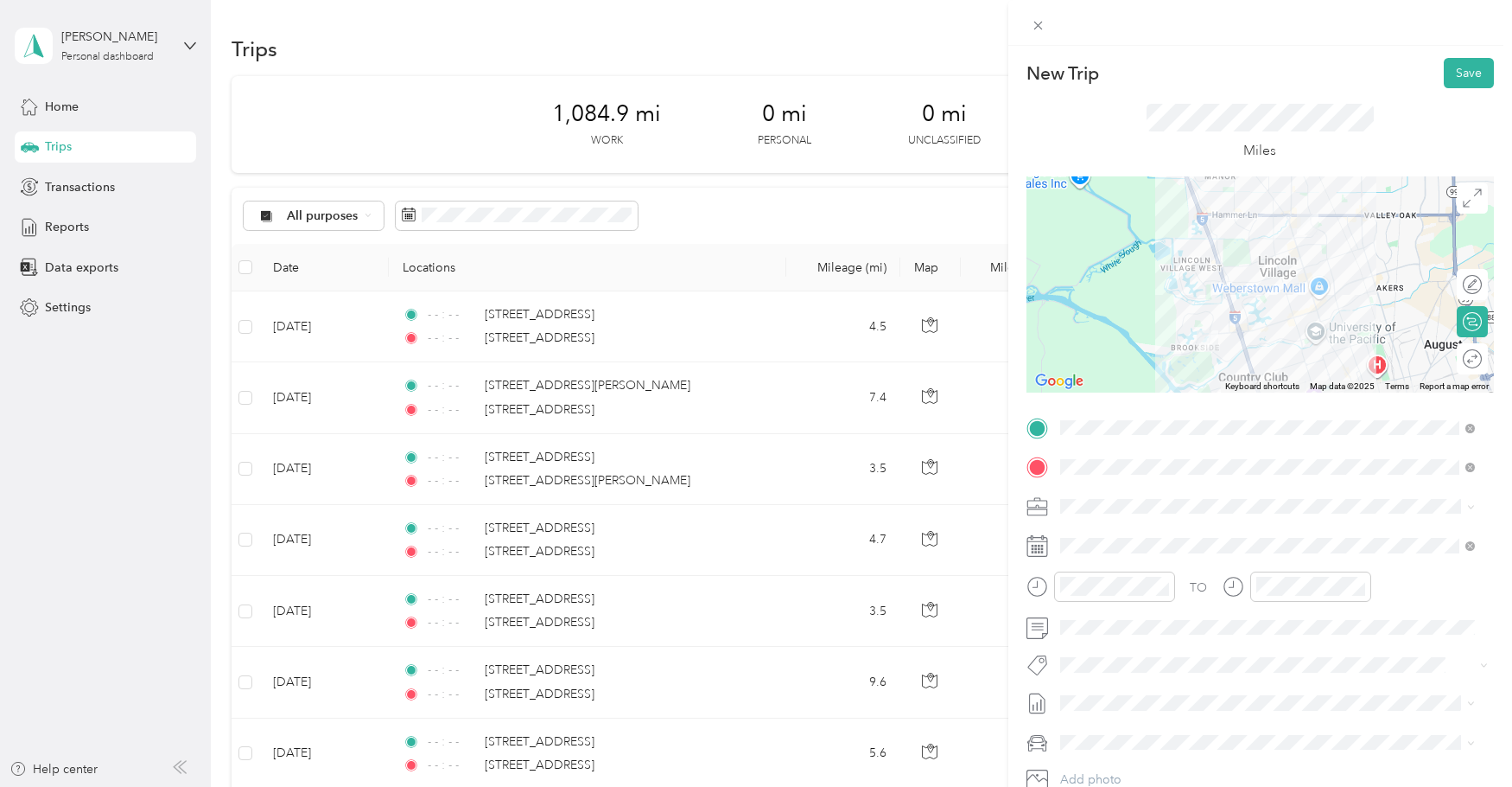
click at [1276, 326] on div at bounding box center [1260, 284] width 468 height 216
click at [1277, 329] on div at bounding box center [1260, 284] width 468 height 216
click at [1280, 332] on div at bounding box center [1260, 284] width 468 height 216
click at [1263, 273] on div at bounding box center [1260, 284] width 468 height 216
click at [1283, 322] on div at bounding box center [1260, 284] width 468 height 216
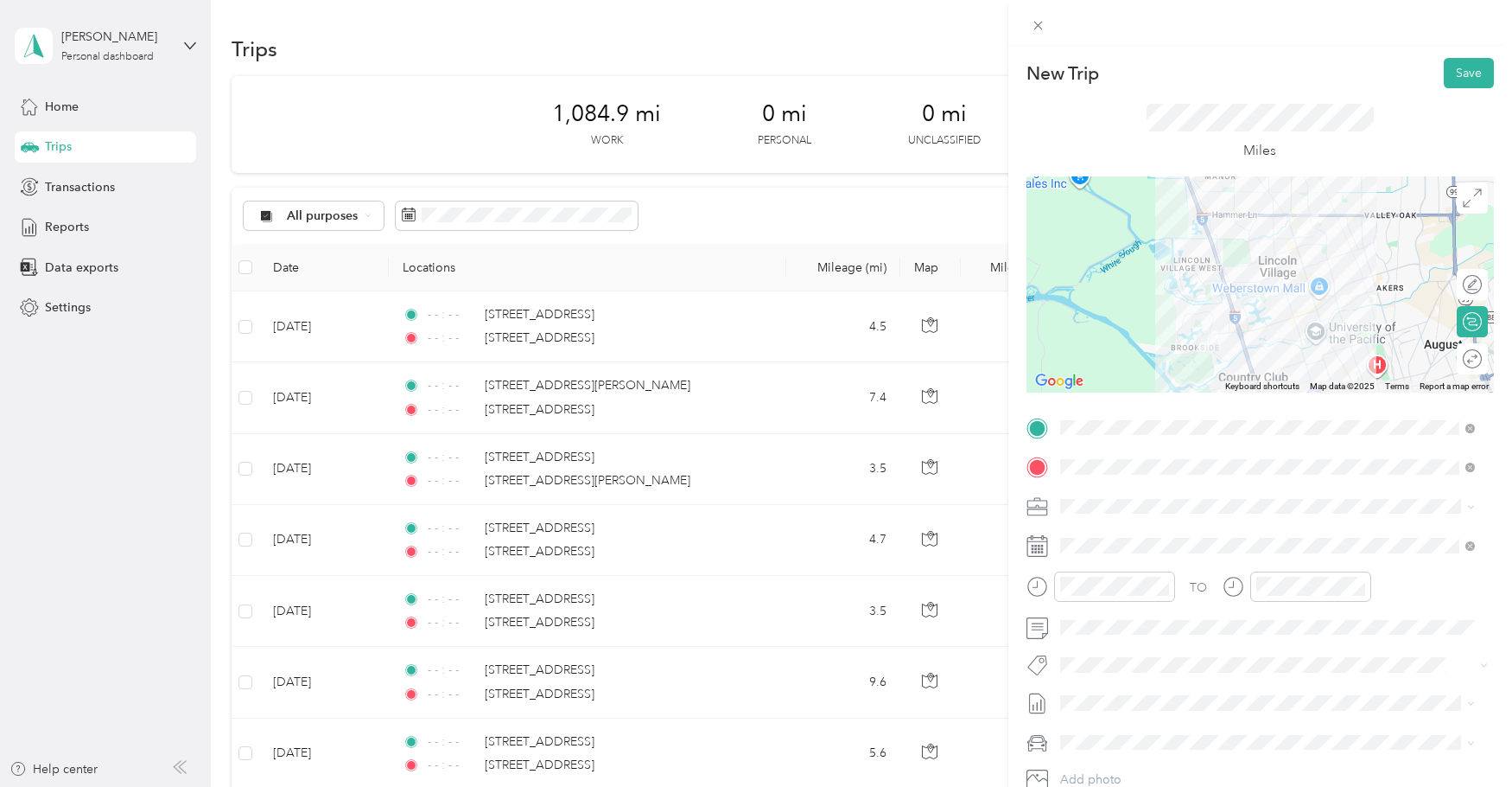
click at [1283, 322] on div at bounding box center [1260, 284] width 468 height 216
click at [1300, 321] on div at bounding box center [1260, 284] width 468 height 216
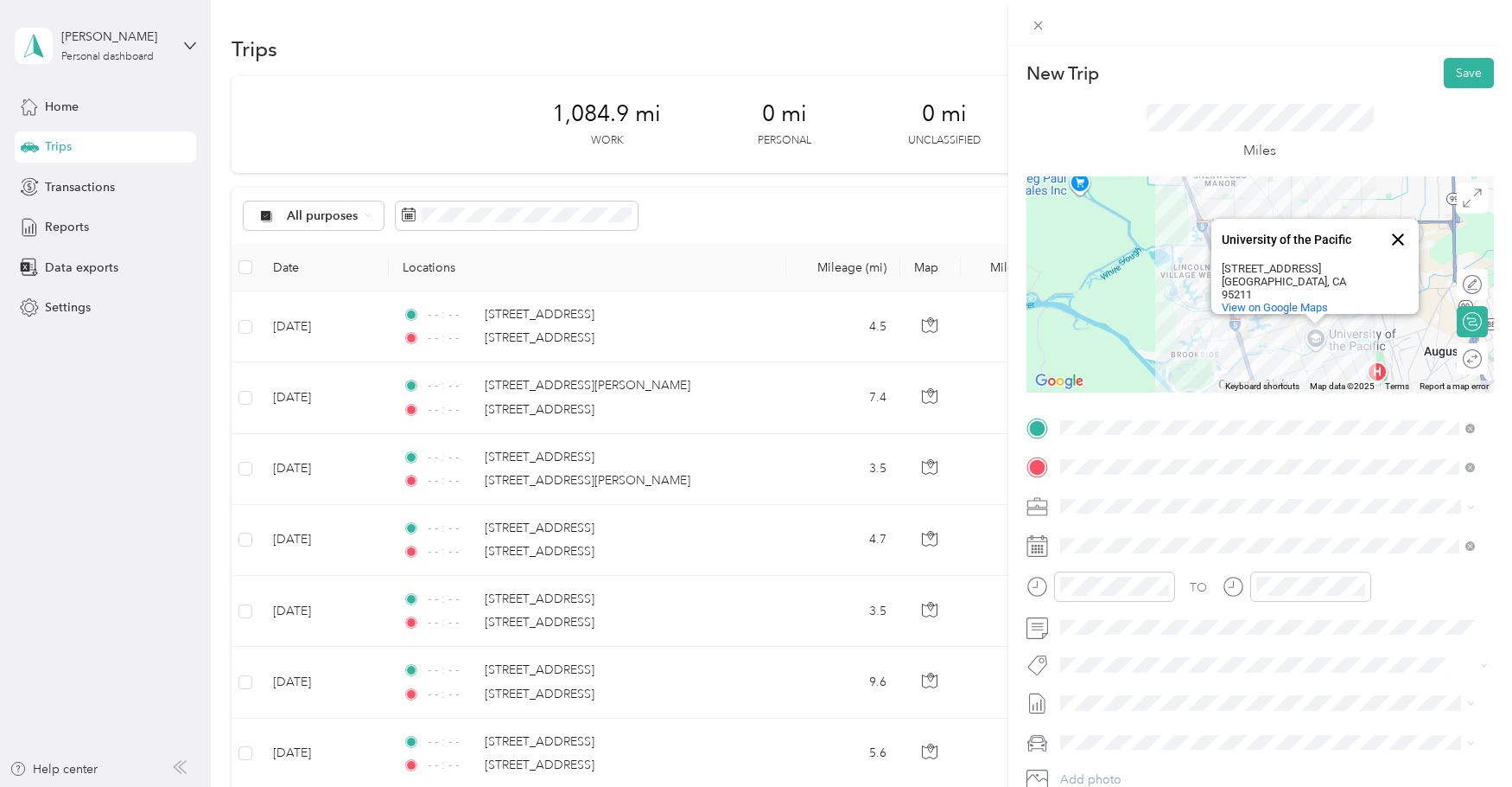
click at [1394, 244] on button "Close" at bounding box center [1398, 240] width 42 height 42
click at [1324, 254] on div at bounding box center [1260, 284] width 468 height 216
click at [1320, 252] on div at bounding box center [1260, 284] width 468 height 216
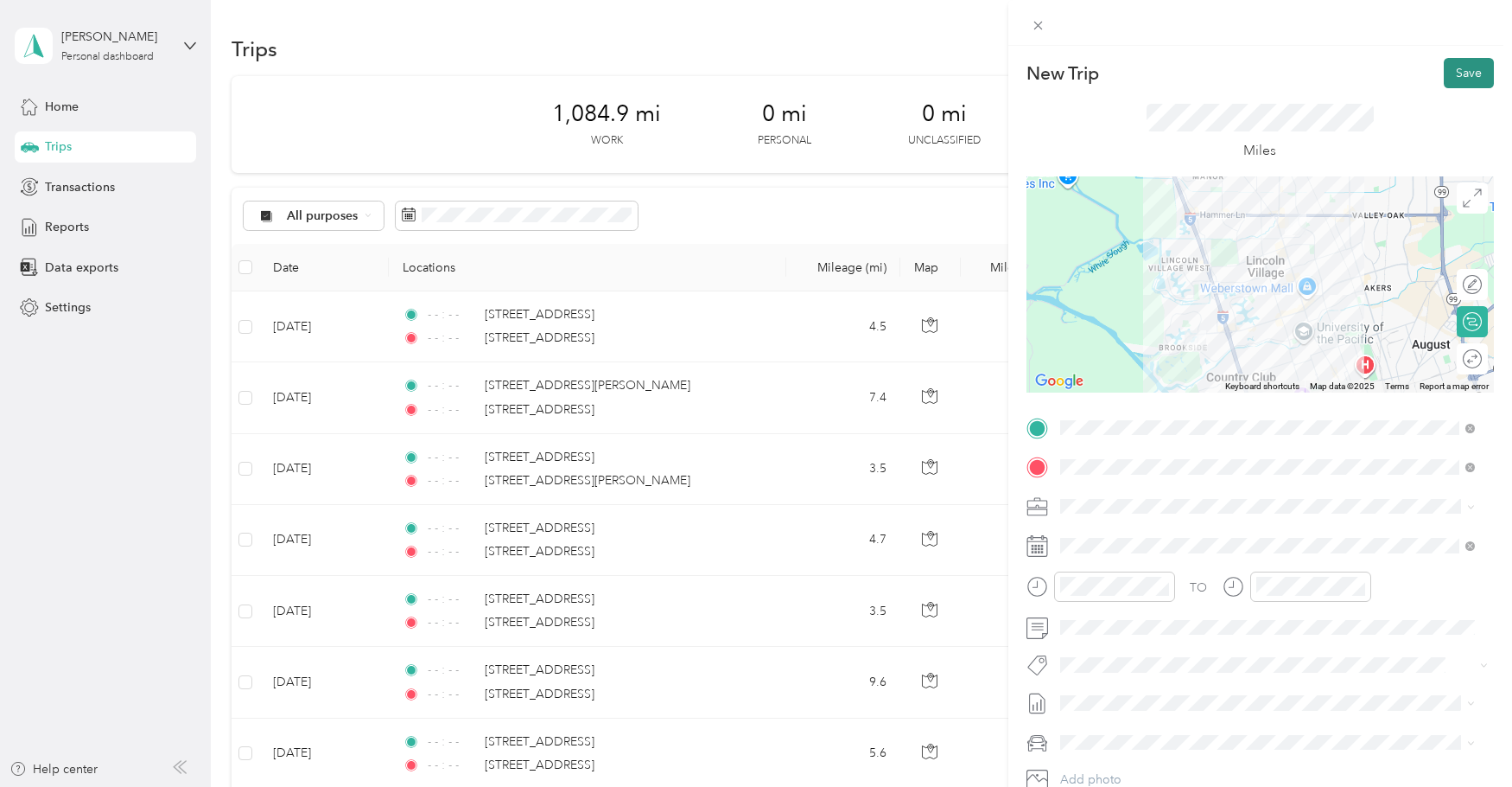
click at [1450, 69] on button "Save" at bounding box center [1469, 72] width 50 height 30
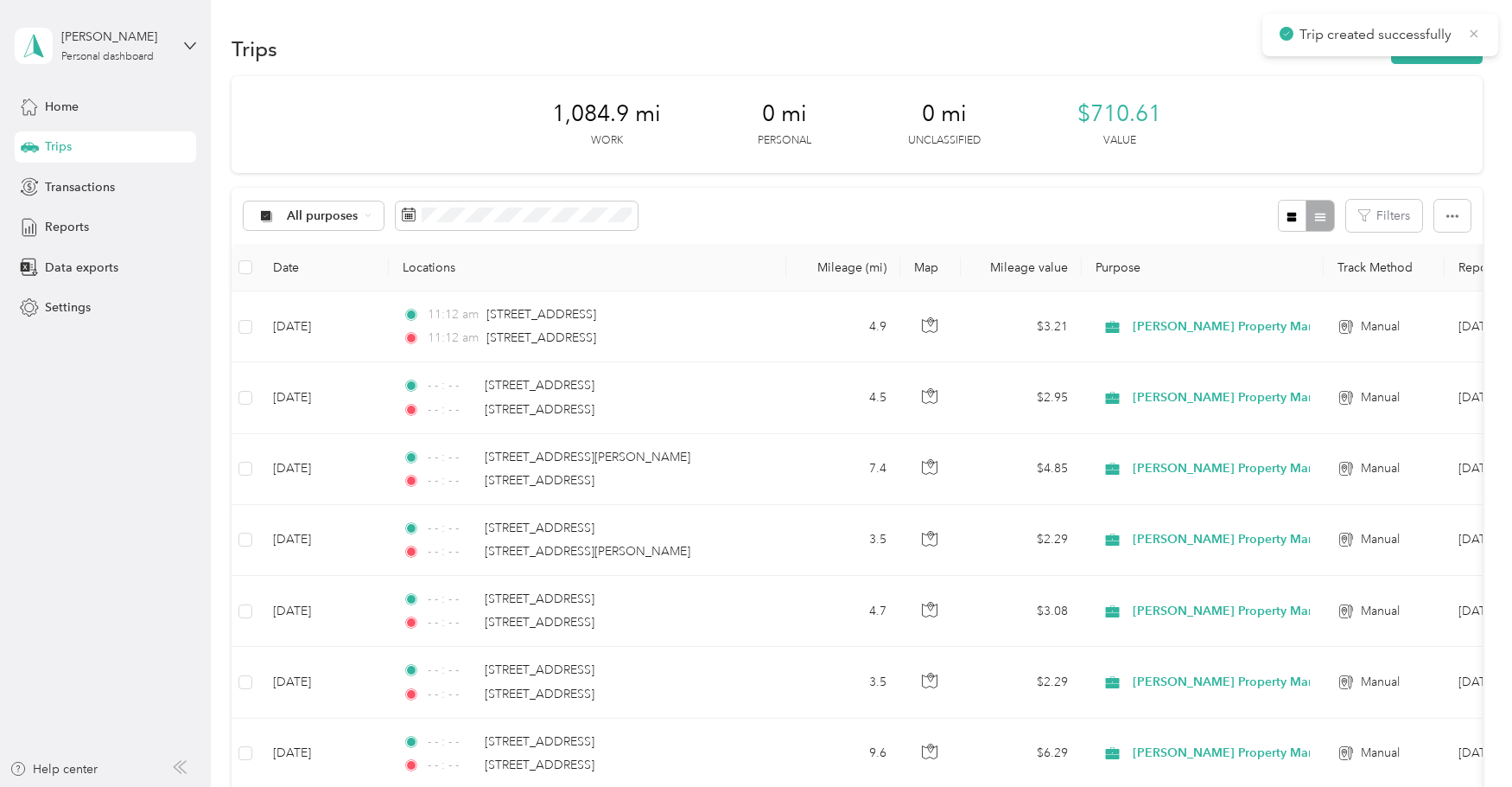
click at [1476, 33] on icon at bounding box center [1474, 33] width 14 height 15
click at [1447, 47] on button "New trip" at bounding box center [1436, 48] width 91 height 30
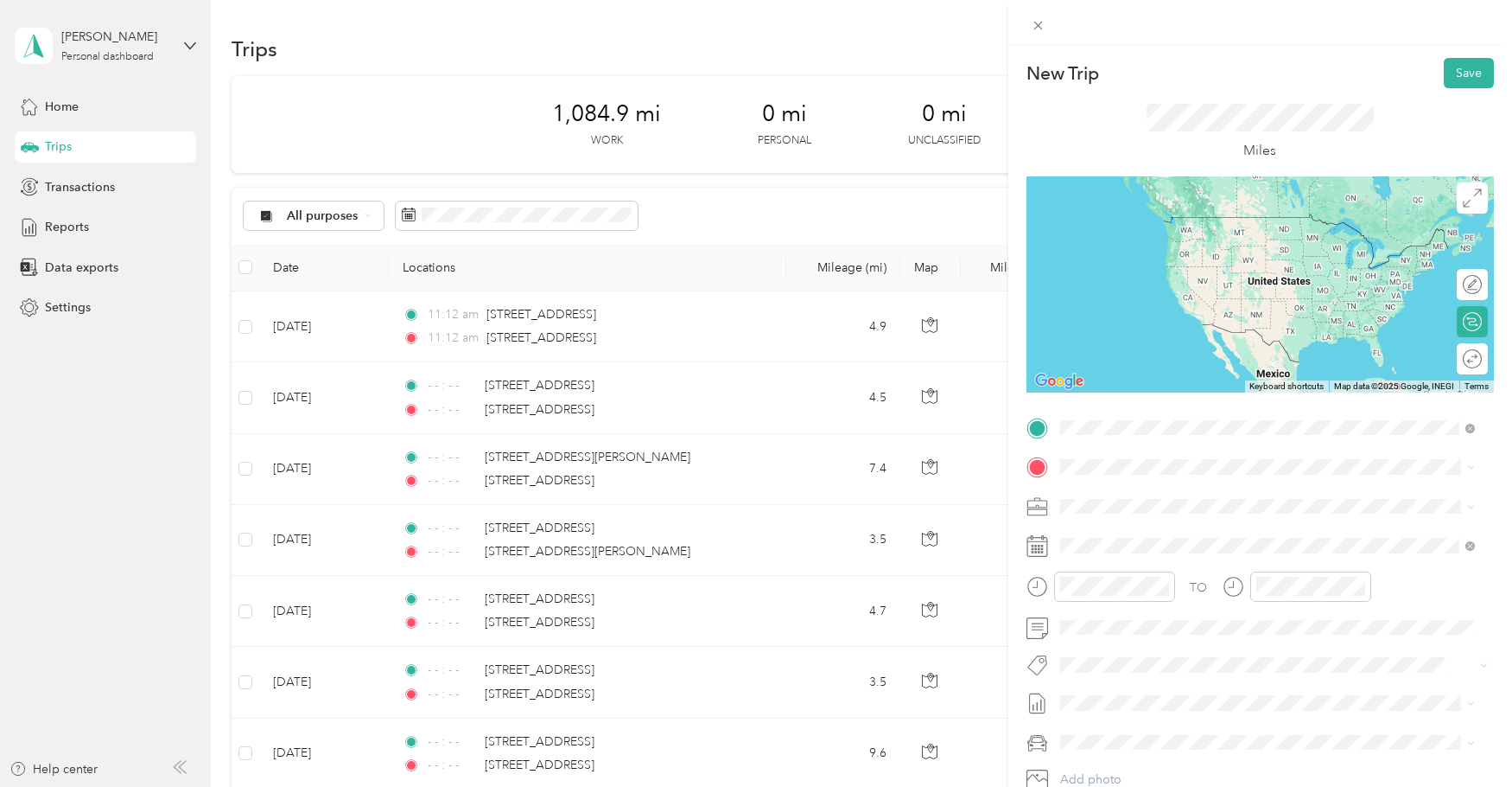
click at [1154, 492] on span "[STREET_ADDRESS][US_STATE]" at bounding box center [1178, 489] width 173 height 15
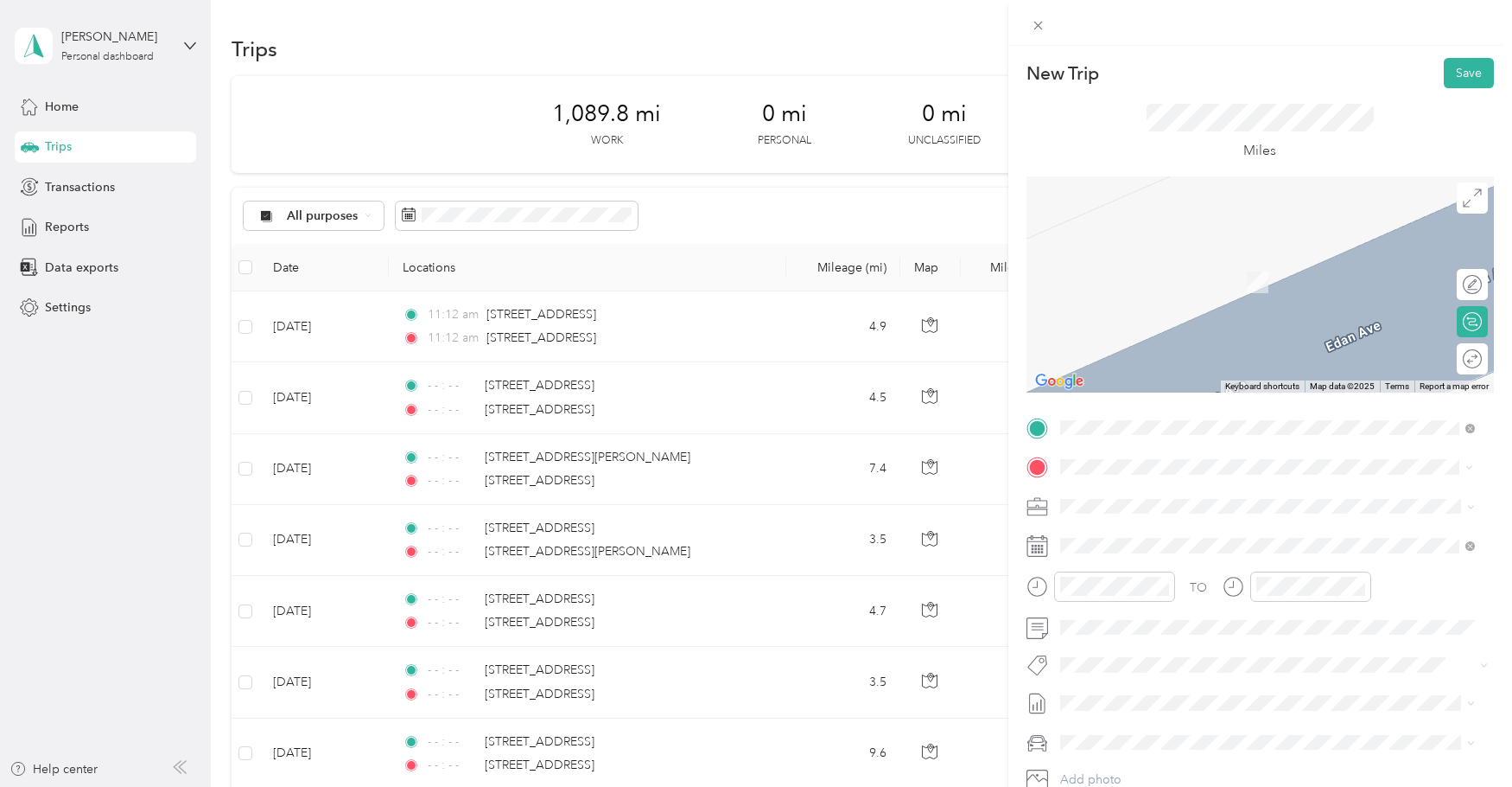
click at [1154, 526] on span "[STREET_ADDRESS][US_STATE]" at bounding box center [1178, 528] width 173 height 15
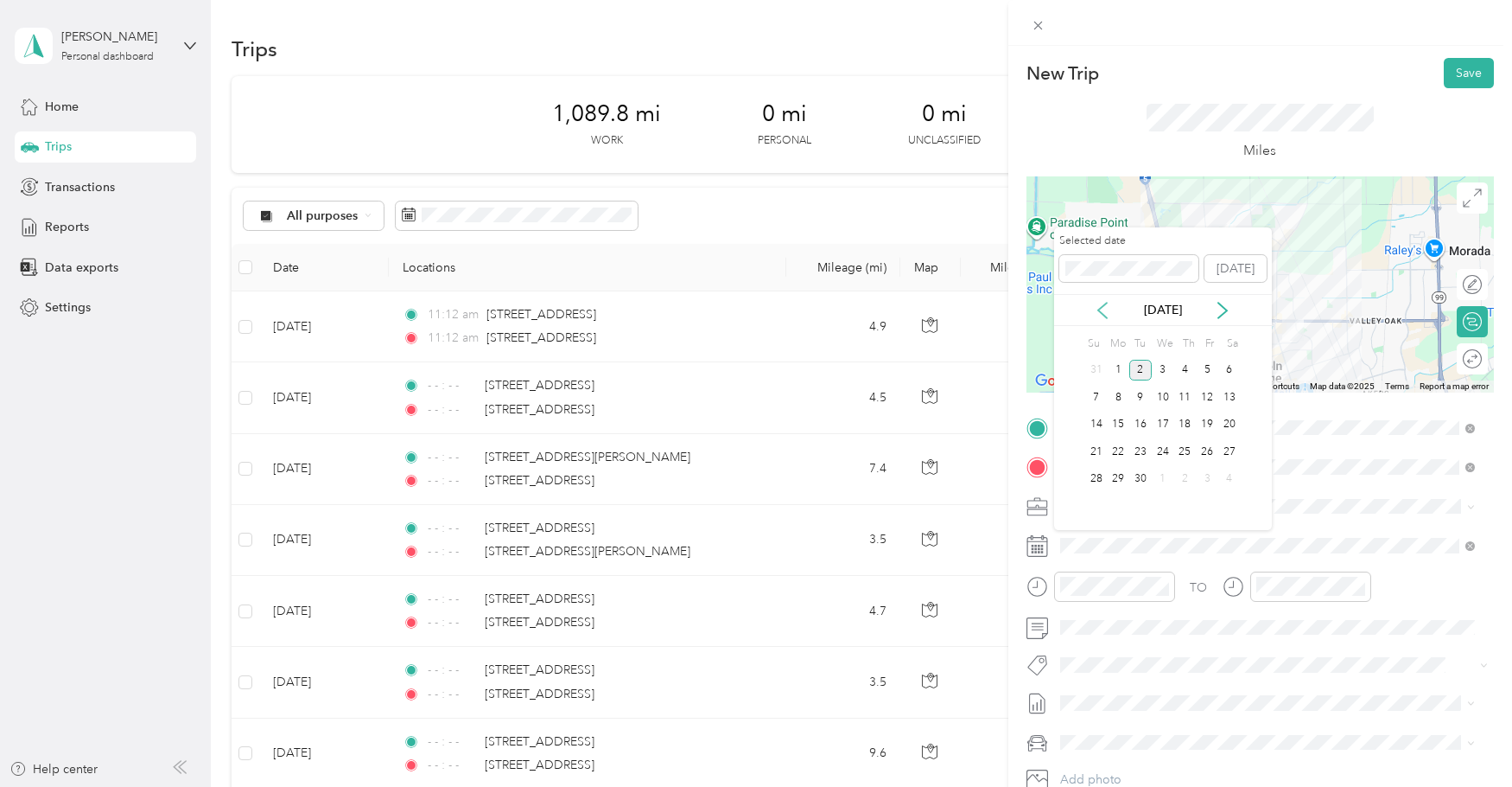
click at [1101, 312] on icon at bounding box center [1103, 309] width 9 height 15
click at [1209, 481] on div "29" at bounding box center [1207, 479] width 23 height 22
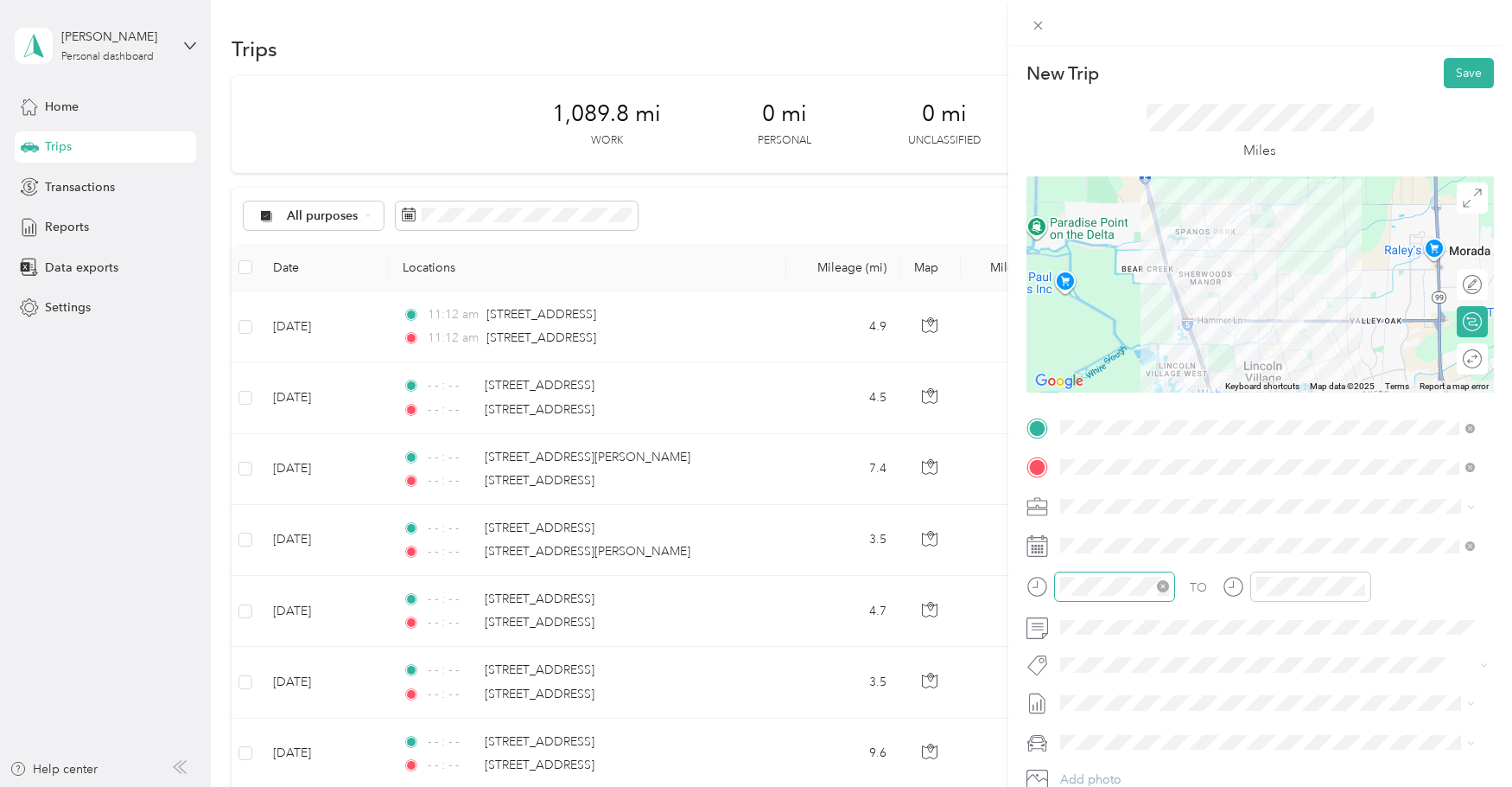
click at [1161, 585] on icon "close-circle" at bounding box center [1163, 585] width 12 height 12
click at [1356, 586] on icon "close-circle" at bounding box center [1358, 585] width 12 height 12
click at [1245, 232] on div at bounding box center [1260, 284] width 468 height 216
click at [1459, 76] on button "Save" at bounding box center [1469, 72] width 50 height 30
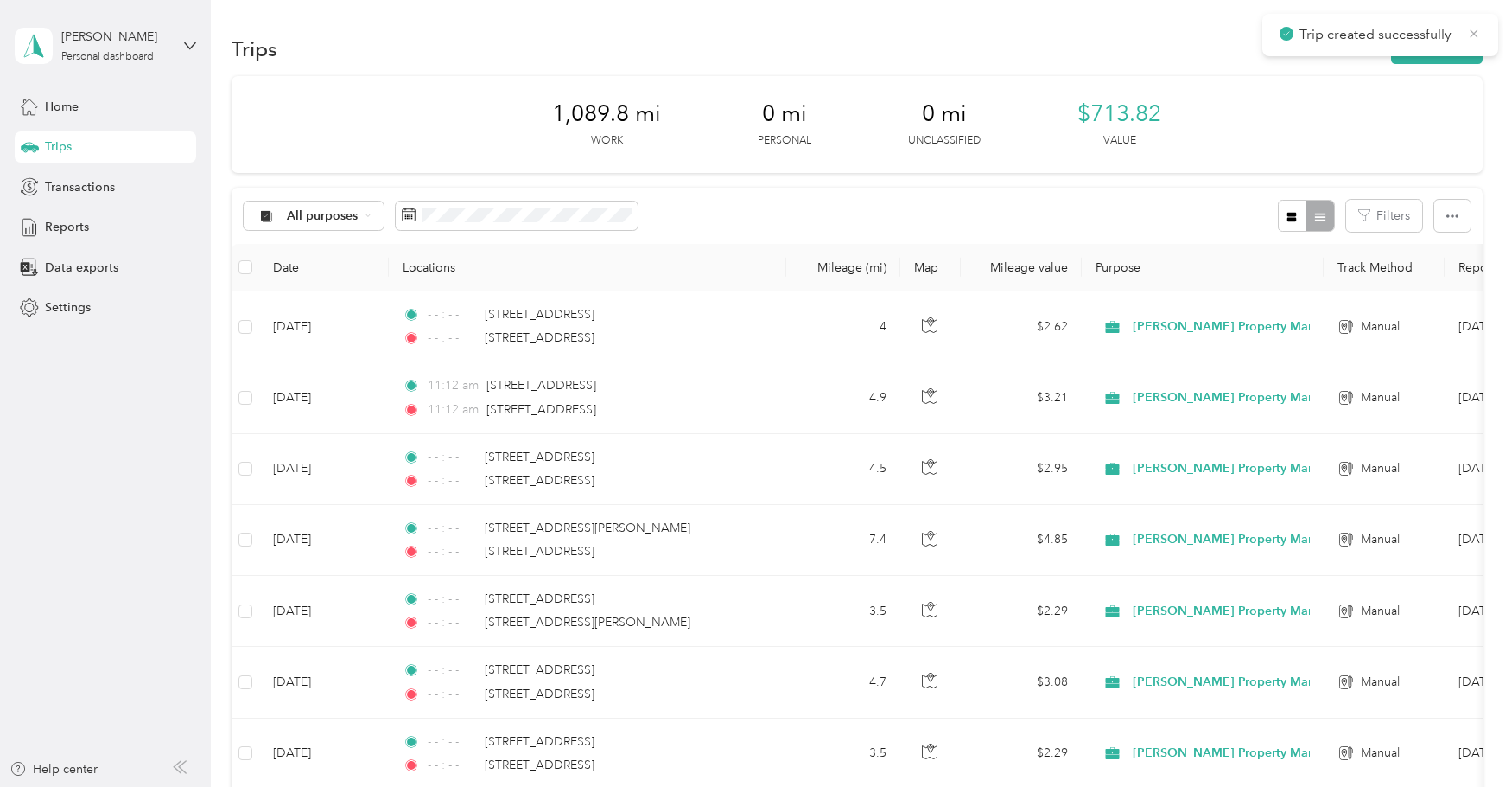
click at [1479, 33] on icon at bounding box center [1474, 33] width 14 height 15
click at [1460, 39] on button "New trip" at bounding box center [1436, 48] width 91 height 30
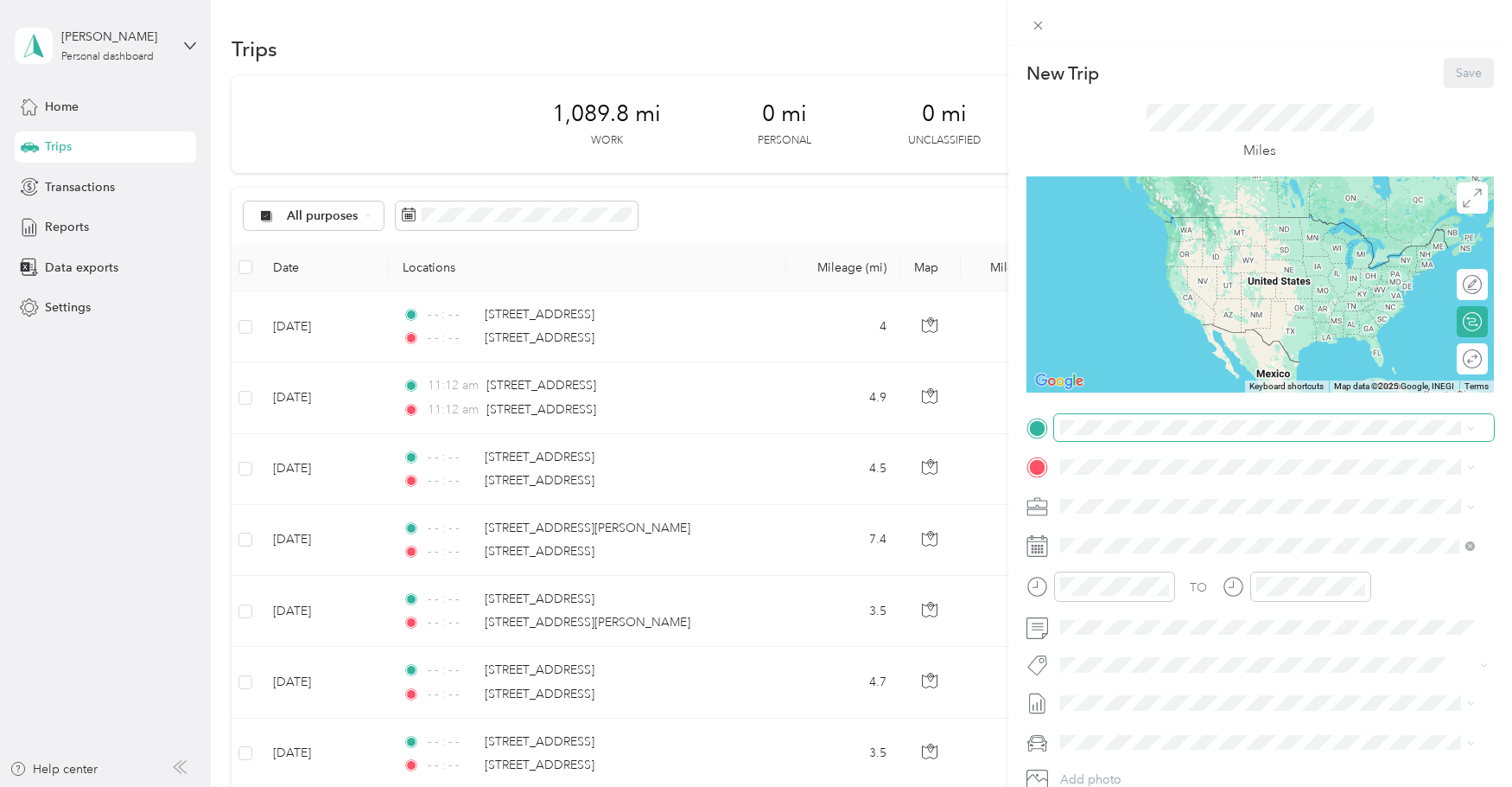
click at [1142, 416] on span at bounding box center [1274, 428] width 439 height 28
click at [1161, 482] on span "[STREET_ADDRESS][US_STATE]" at bounding box center [1178, 489] width 173 height 15
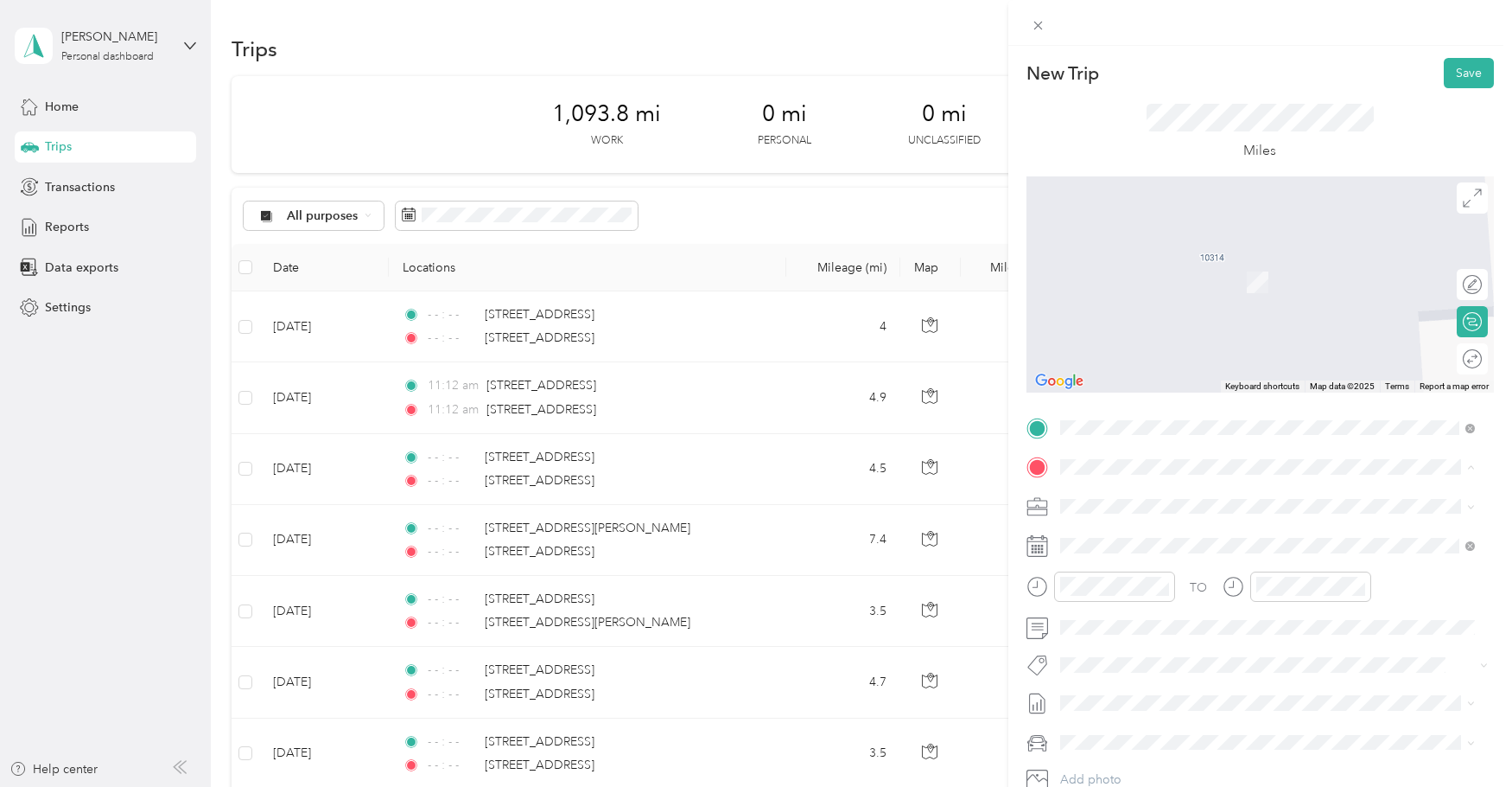
click at [1148, 536] on span "[STREET_ADDRESS][US_STATE]" at bounding box center [1178, 528] width 173 height 15
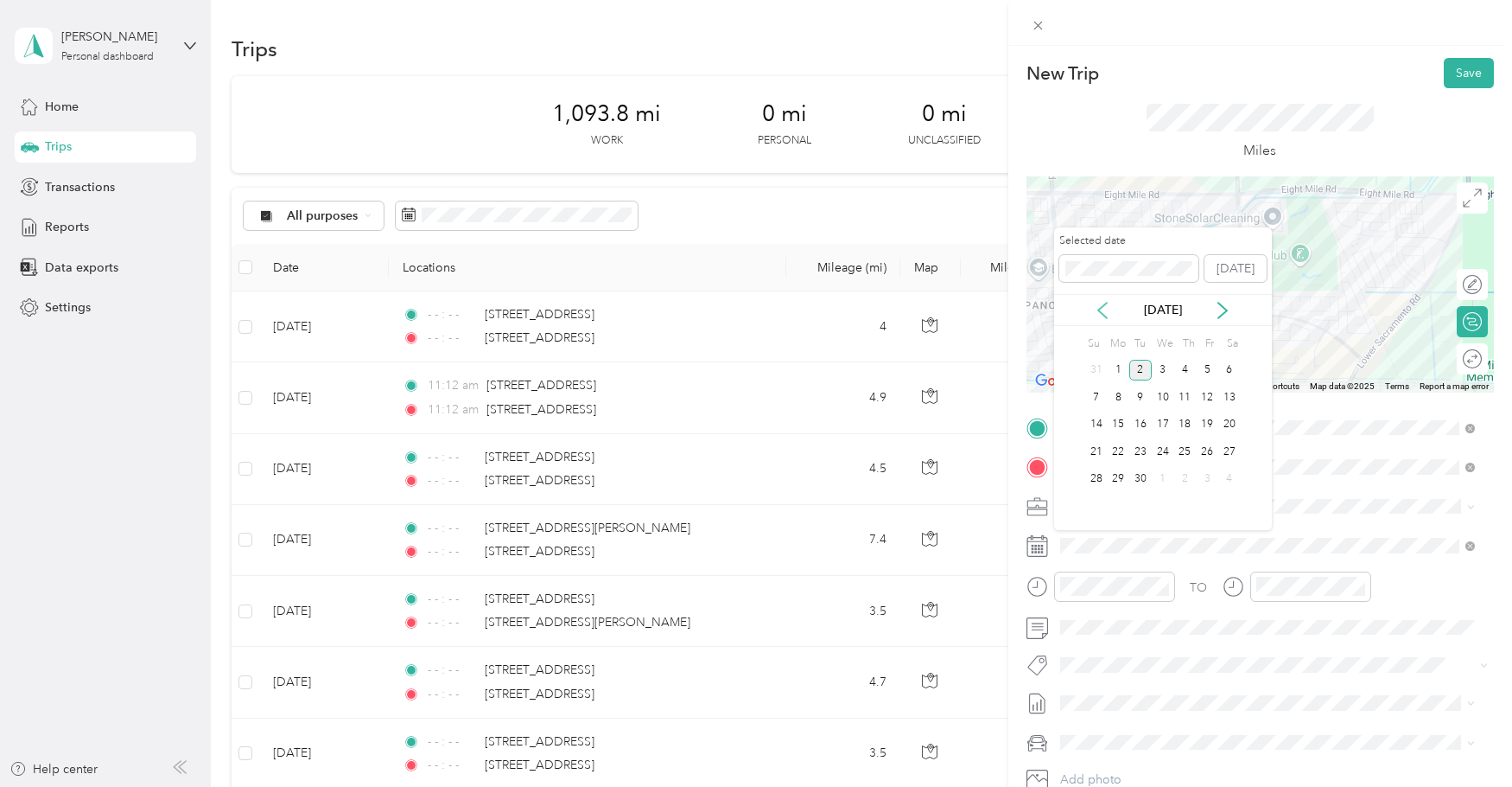
click at [1110, 308] on icon at bounding box center [1102, 309] width 17 height 17
click at [1207, 484] on div "29" at bounding box center [1207, 479] width 23 height 22
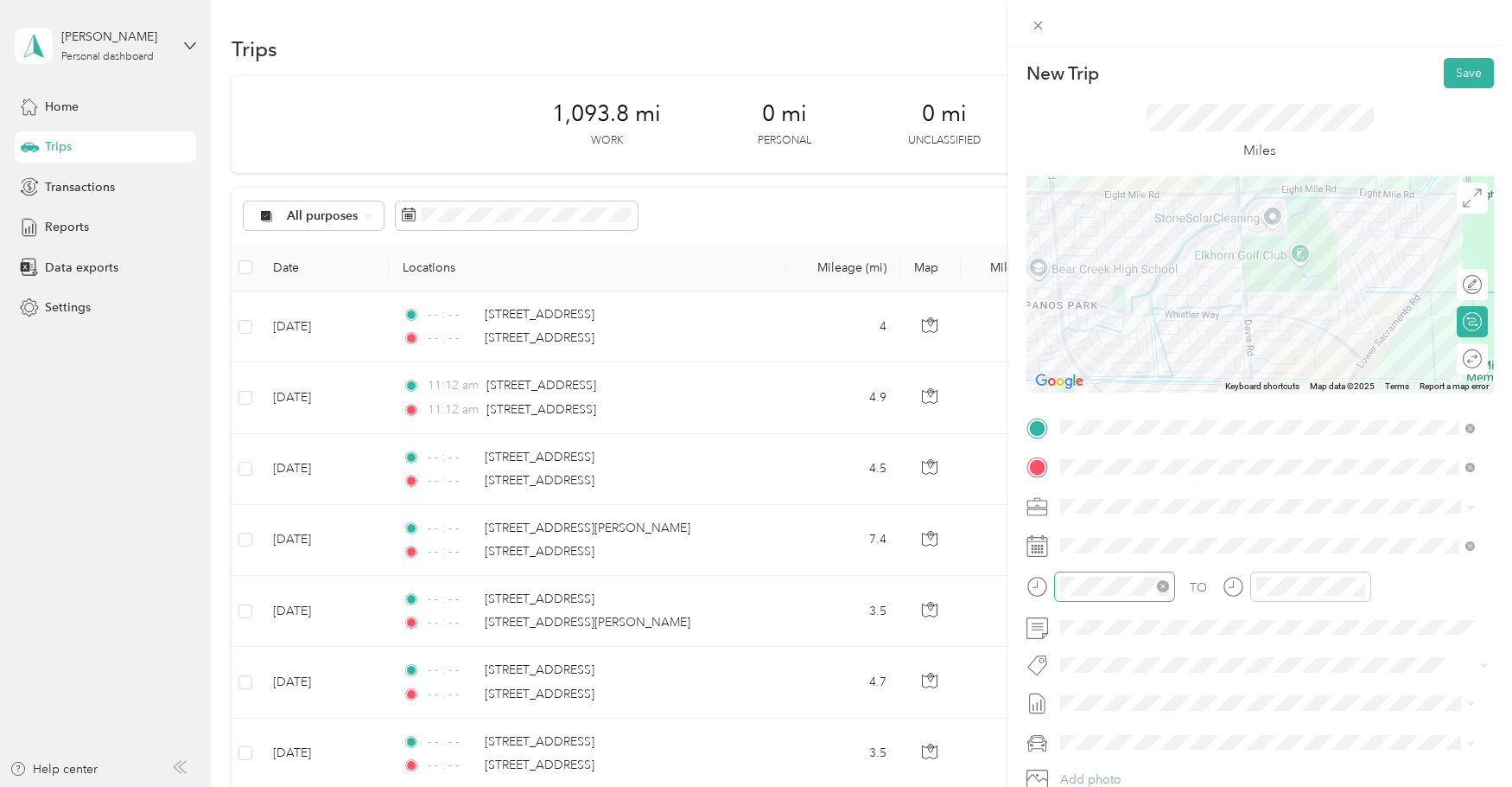
click at [1162, 584] on icon "close-circle" at bounding box center [1163, 585] width 12 height 12
click at [1360, 583] on icon "close-circle" at bounding box center [1358, 585] width 12 height 12
click at [1454, 70] on button "Save" at bounding box center [1469, 72] width 50 height 30
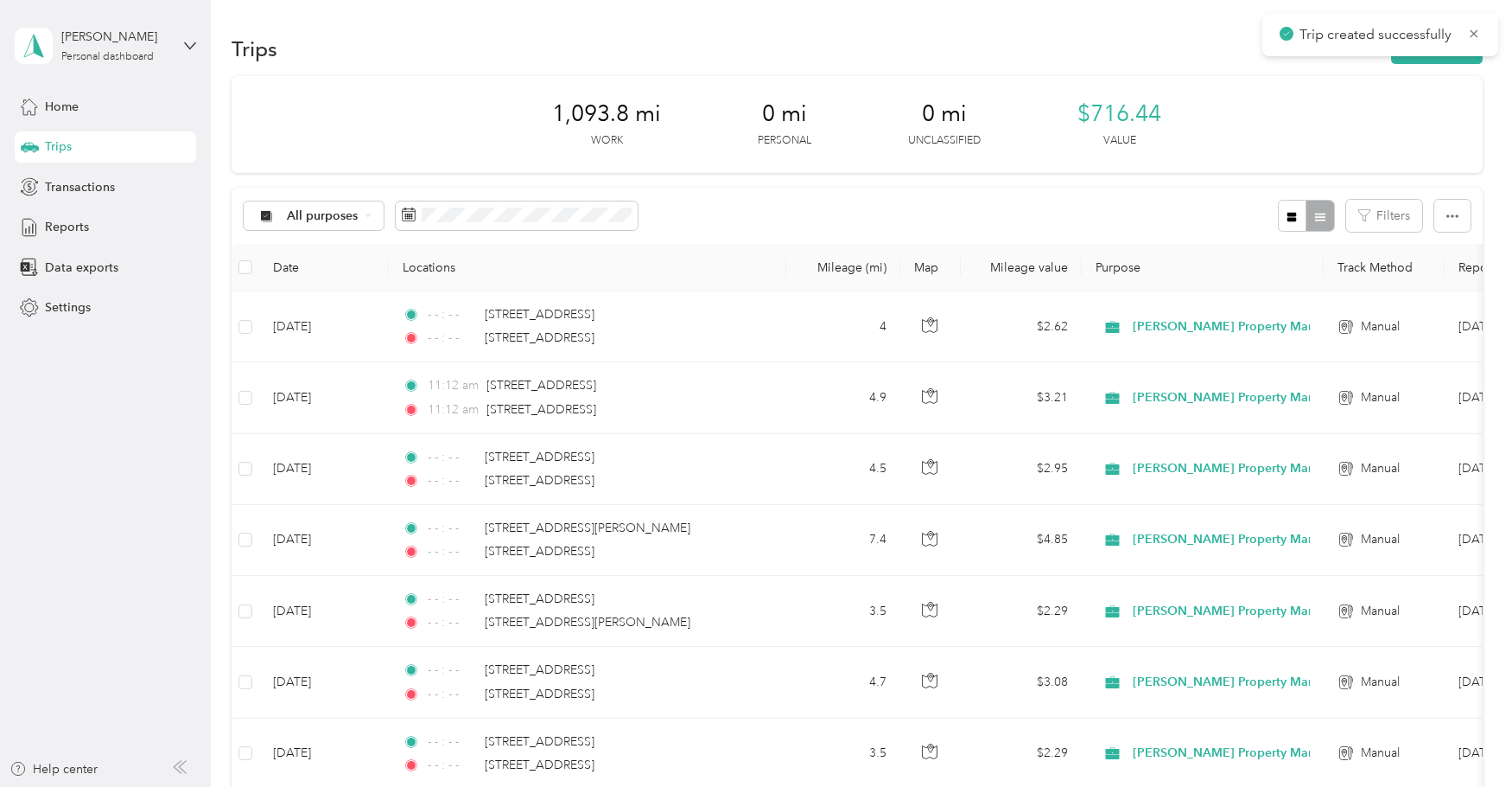
click at [1460, 786] on div "New Trip Save This trip cannot be edited because it is either under review, app…" at bounding box center [751, 787] width 1504 height 0
click at [1476, 31] on icon at bounding box center [1474, 33] width 8 height 8
click at [1439, 49] on button "New trip" at bounding box center [1436, 48] width 91 height 30
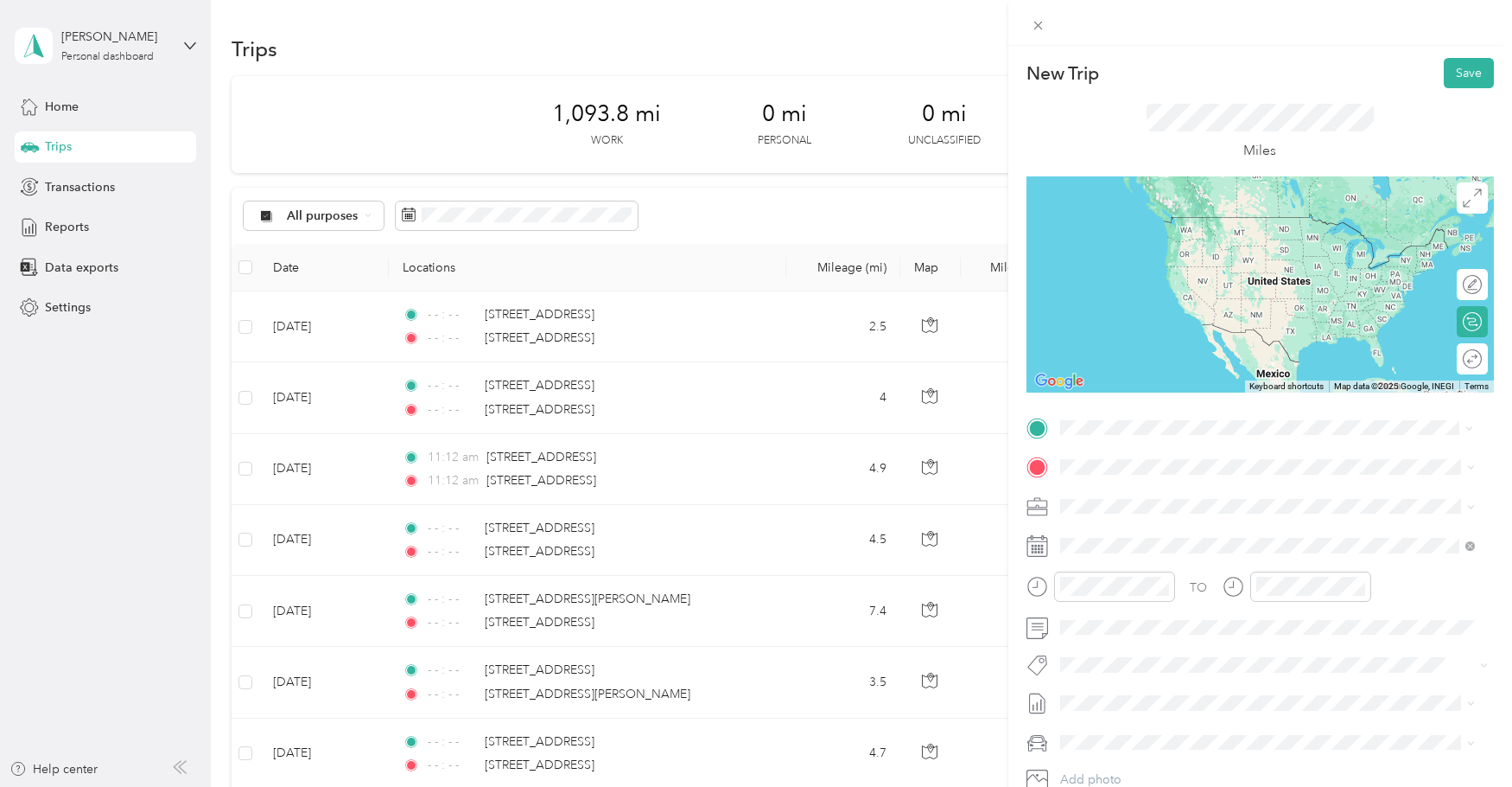
click at [1160, 489] on span "[STREET_ADDRESS][US_STATE]" at bounding box center [1178, 489] width 173 height 15
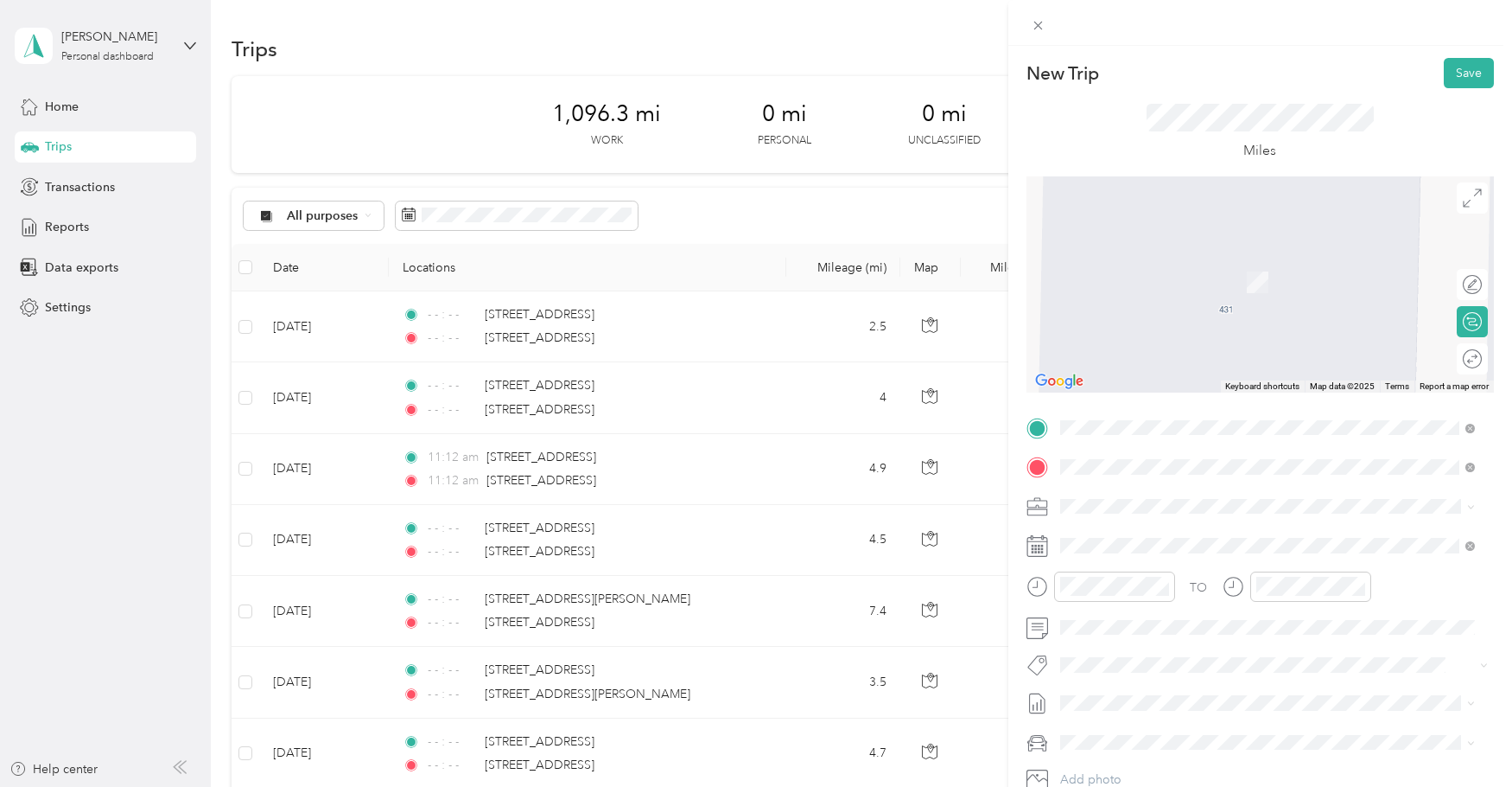
click at [1164, 532] on span "[STREET_ADDRESS][PERSON_NAME][US_STATE]" at bounding box center [1226, 528] width 269 height 15
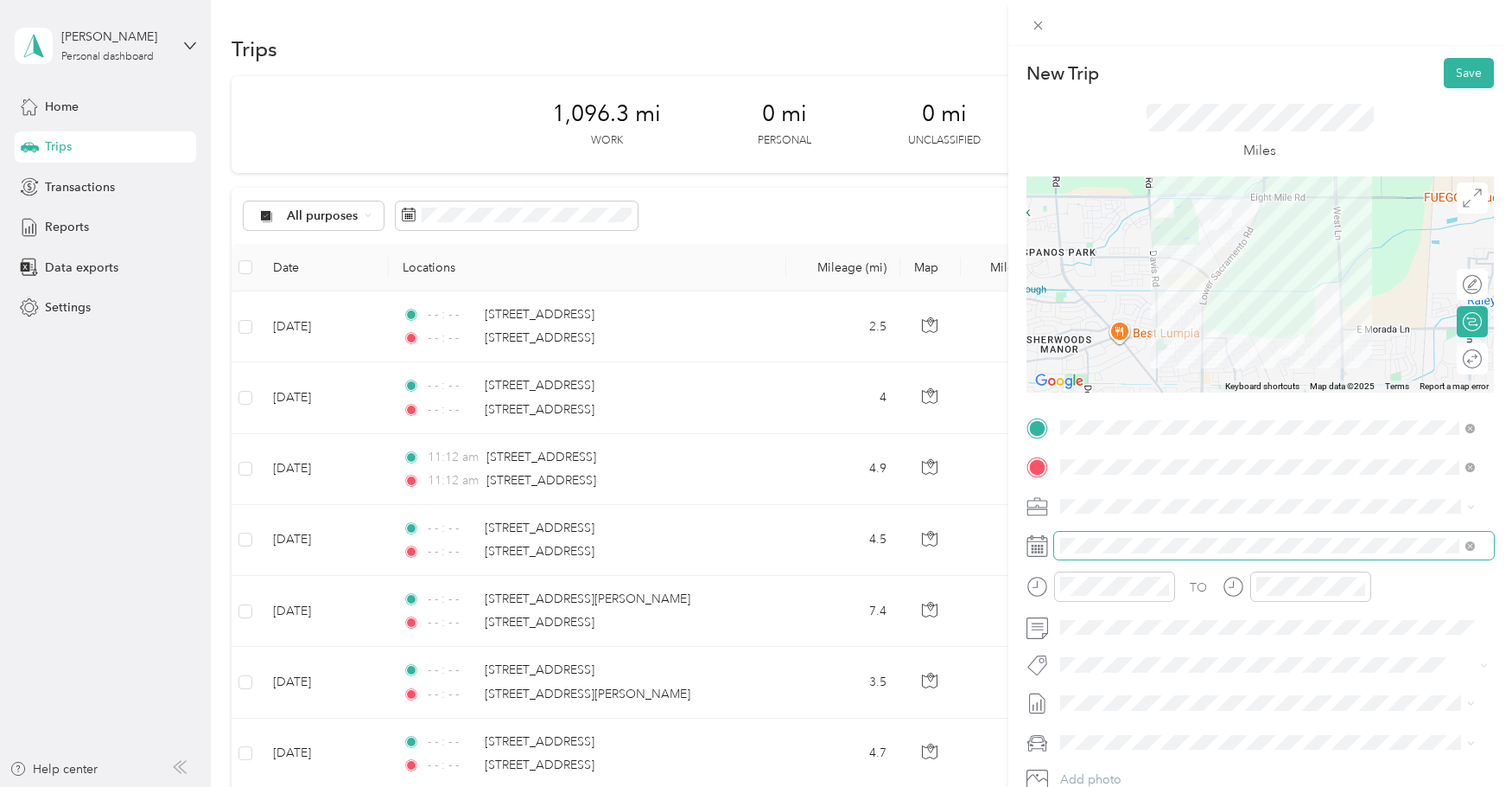
click at [1139, 534] on span at bounding box center [1274, 545] width 439 height 28
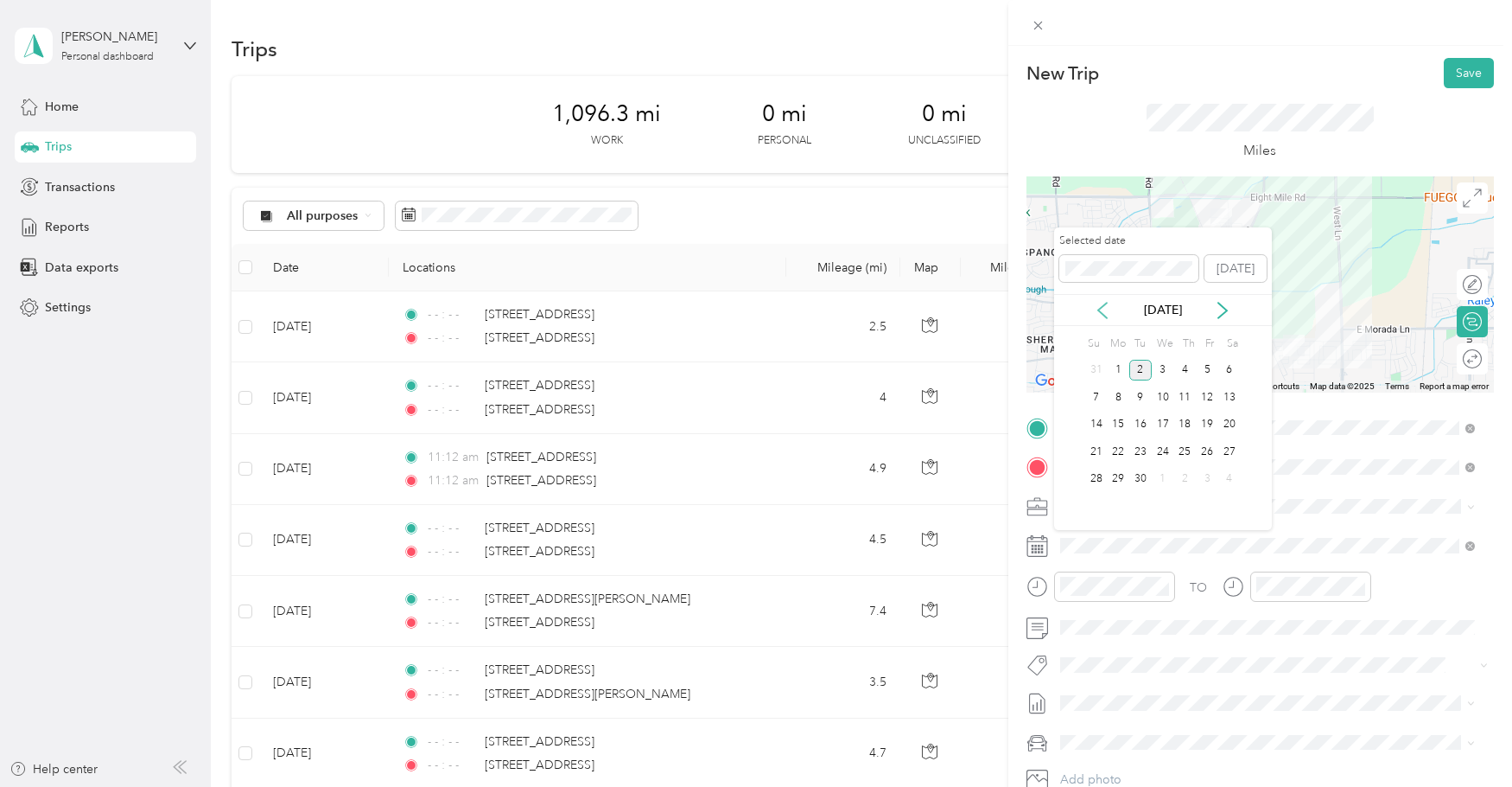
click at [1111, 312] on icon at bounding box center [1102, 309] width 17 height 17
click at [1209, 478] on div "29" at bounding box center [1207, 479] width 23 height 22
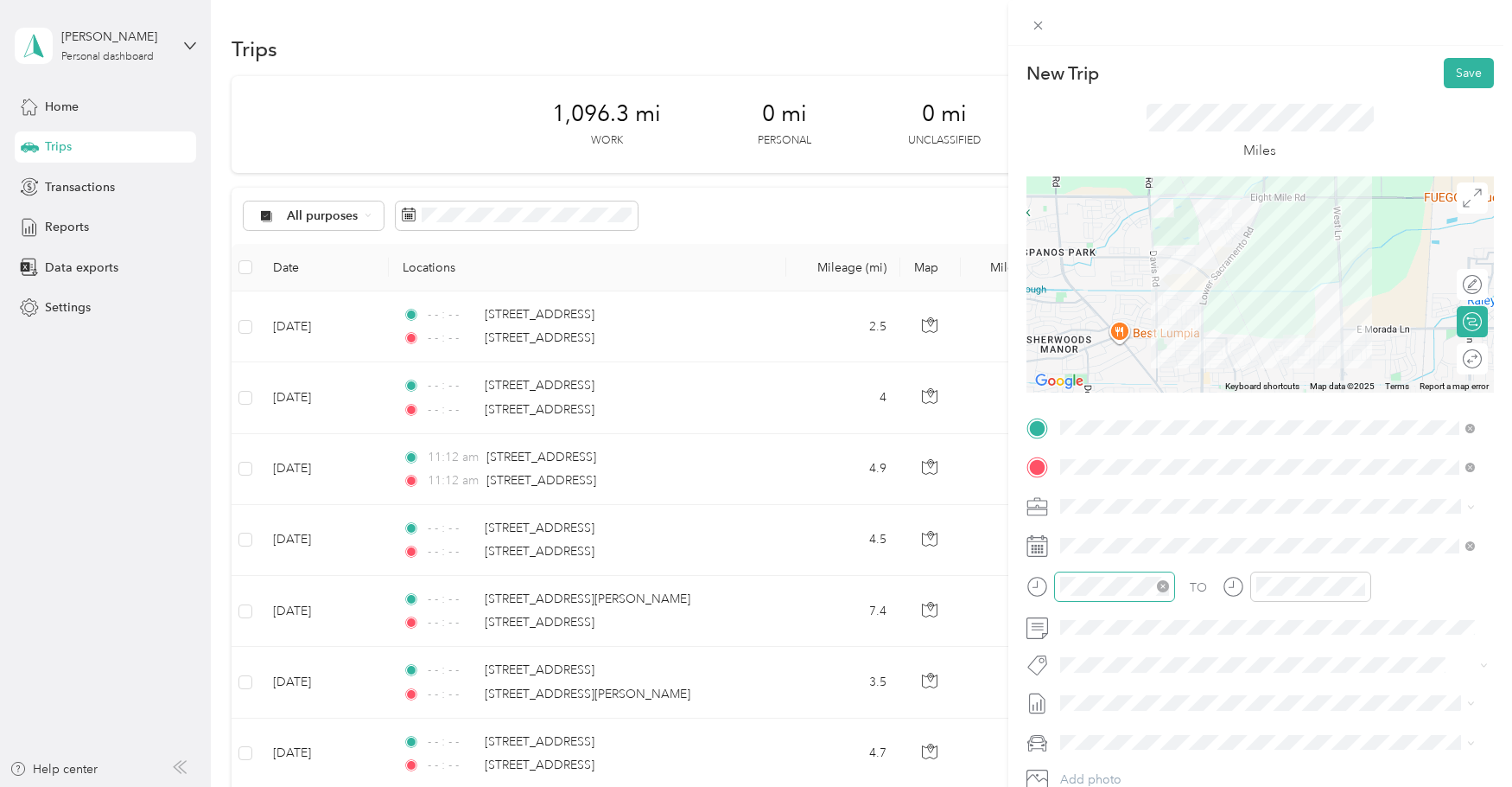
click at [1166, 583] on icon "close-circle" at bounding box center [1163, 585] width 12 height 12
click at [1359, 585] on icon "close-circle" at bounding box center [1358, 585] width 12 height 12
click at [1453, 77] on button "Save" at bounding box center [1469, 72] width 50 height 30
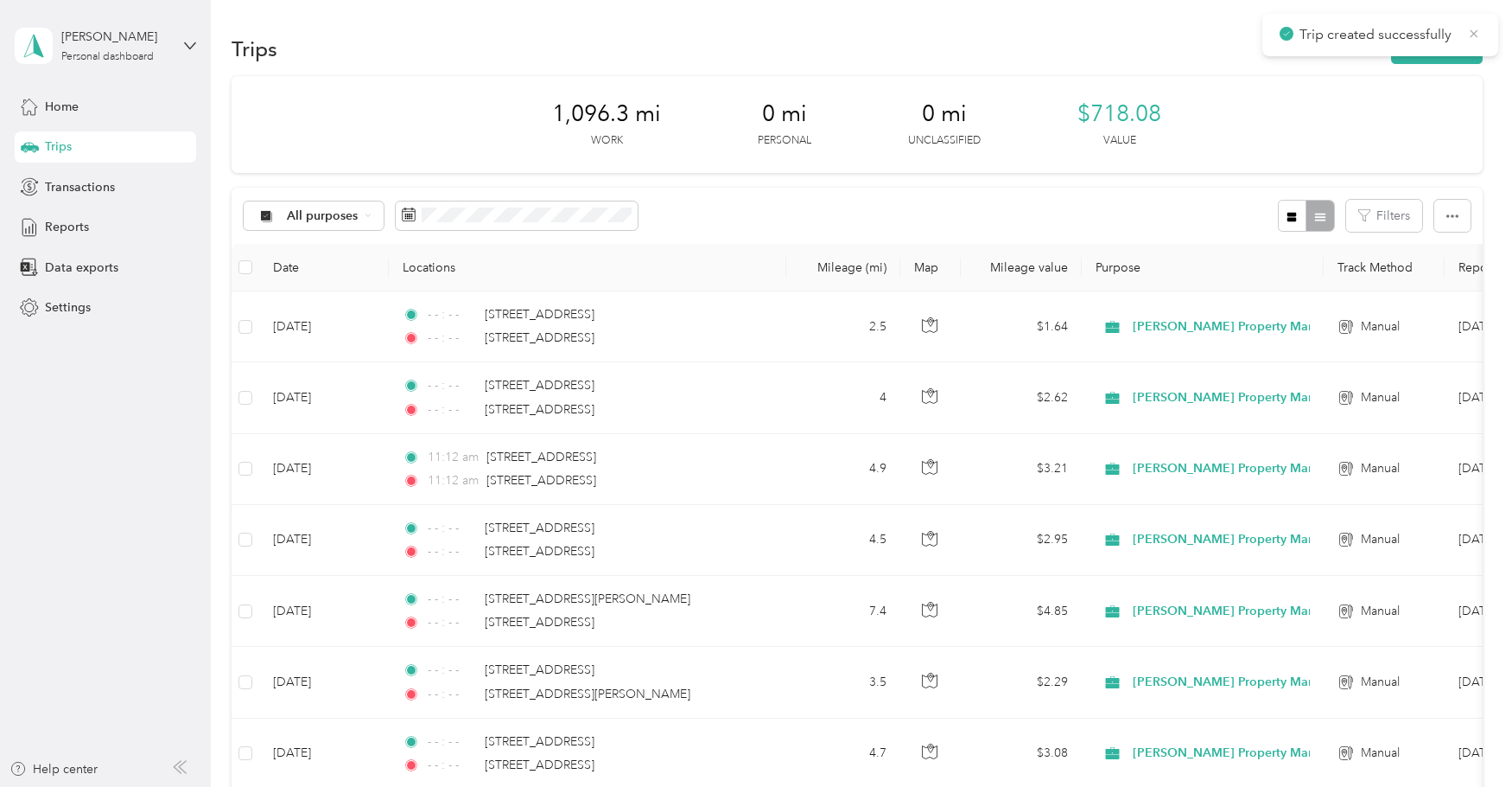
click at [1477, 31] on icon at bounding box center [1474, 33] width 8 height 8
click at [1449, 46] on button "New trip" at bounding box center [1436, 48] width 91 height 30
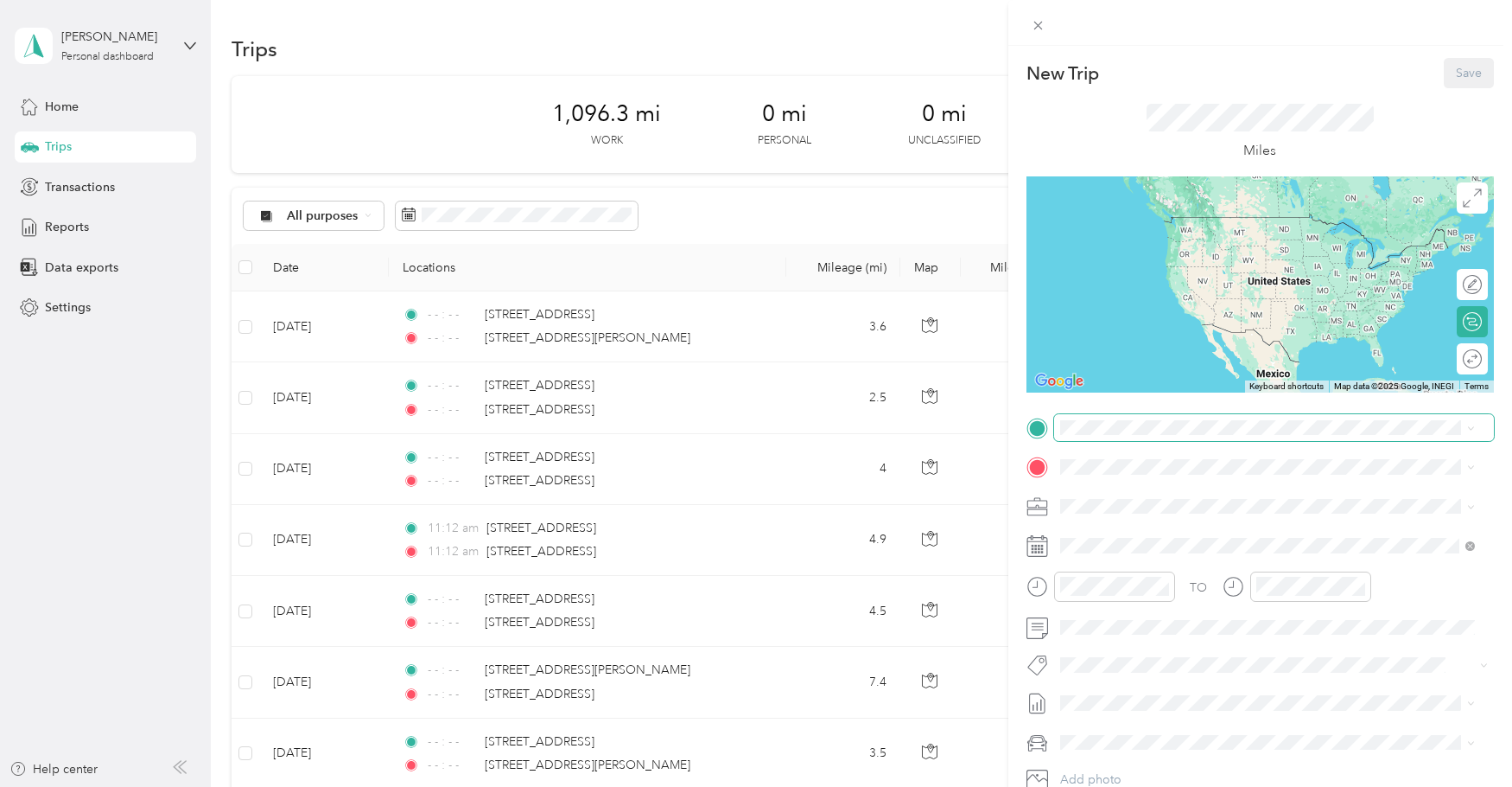
click at [1143, 438] on span at bounding box center [1274, 428] width 439 height 28
click at [1136, 498] on span "[STREET_ADDRESS][PERSON_NAME][US_STATE]" at bounding box center [1226, 489] width 269 height 15
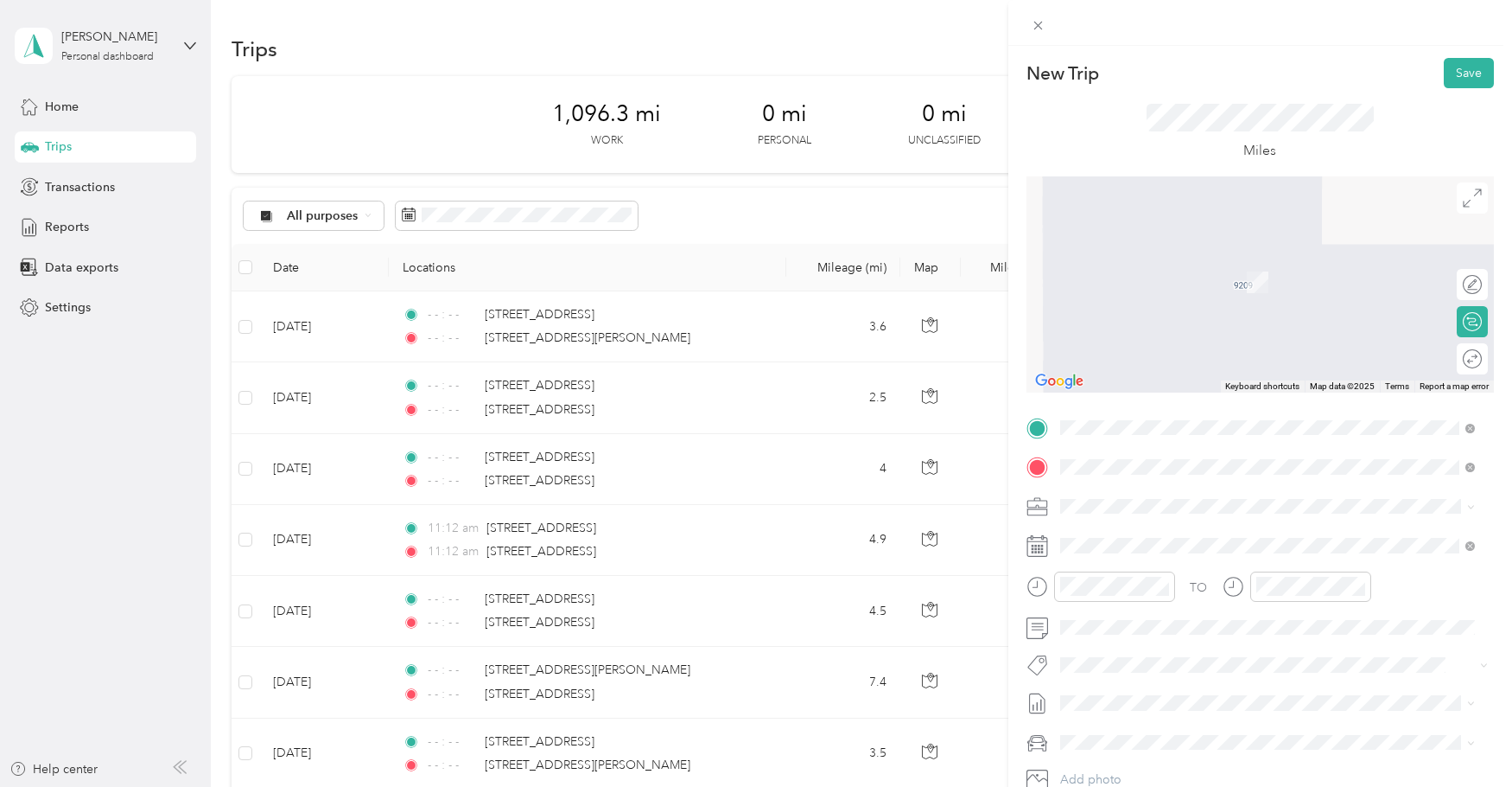
click at [1143, 536] on span "[STREET_ADDRESS][US_STATE]" at bounding box center [1178, 528] width 173 height 15
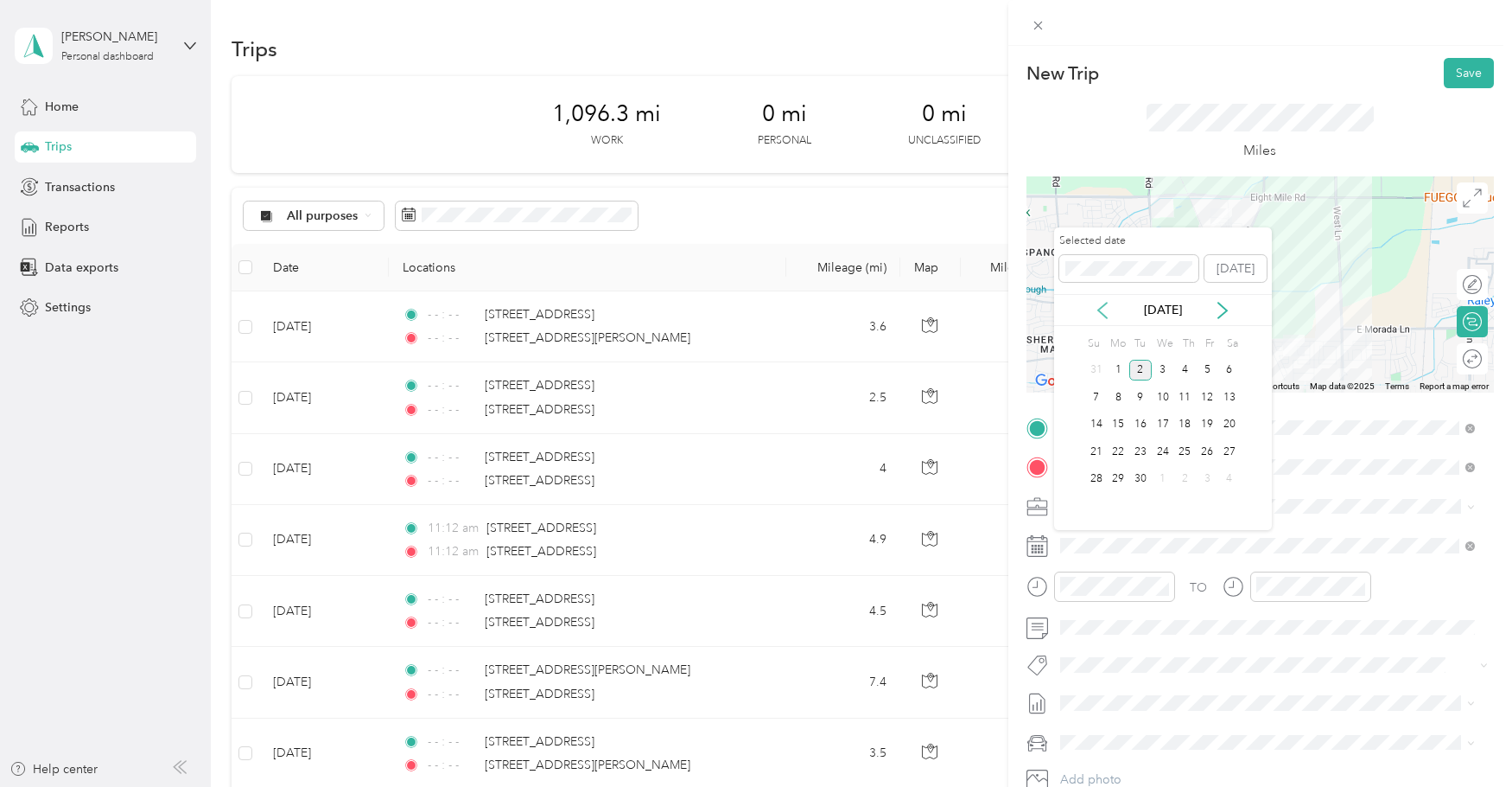
click at [1110, 310] on icon at bounding box center [1102, 309] width 17 height 17
click at [1211, 475] on div "29" at bounding box center [1207, 479] width 23 height 22
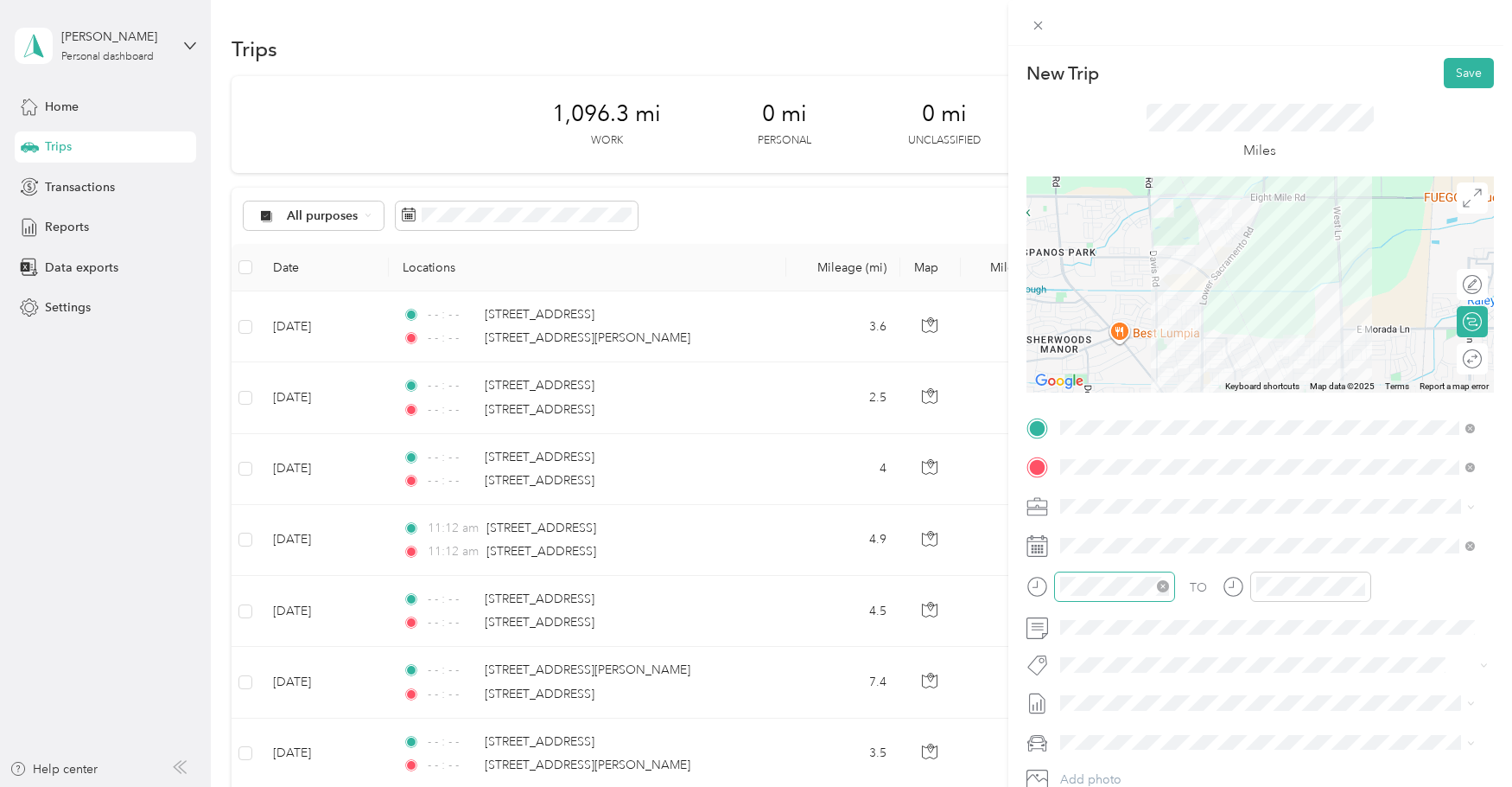
click at [1167, 587] on icon "close-circle" at bounding box center [1163, 585] width 12 height 12
click at [1356, 587] on icon "close-circle" at bounding box center [1358, 585] width 12 height 12
click at [1450, 68] on button "Save" at bounding box center [1469, 72] width 50 height 30
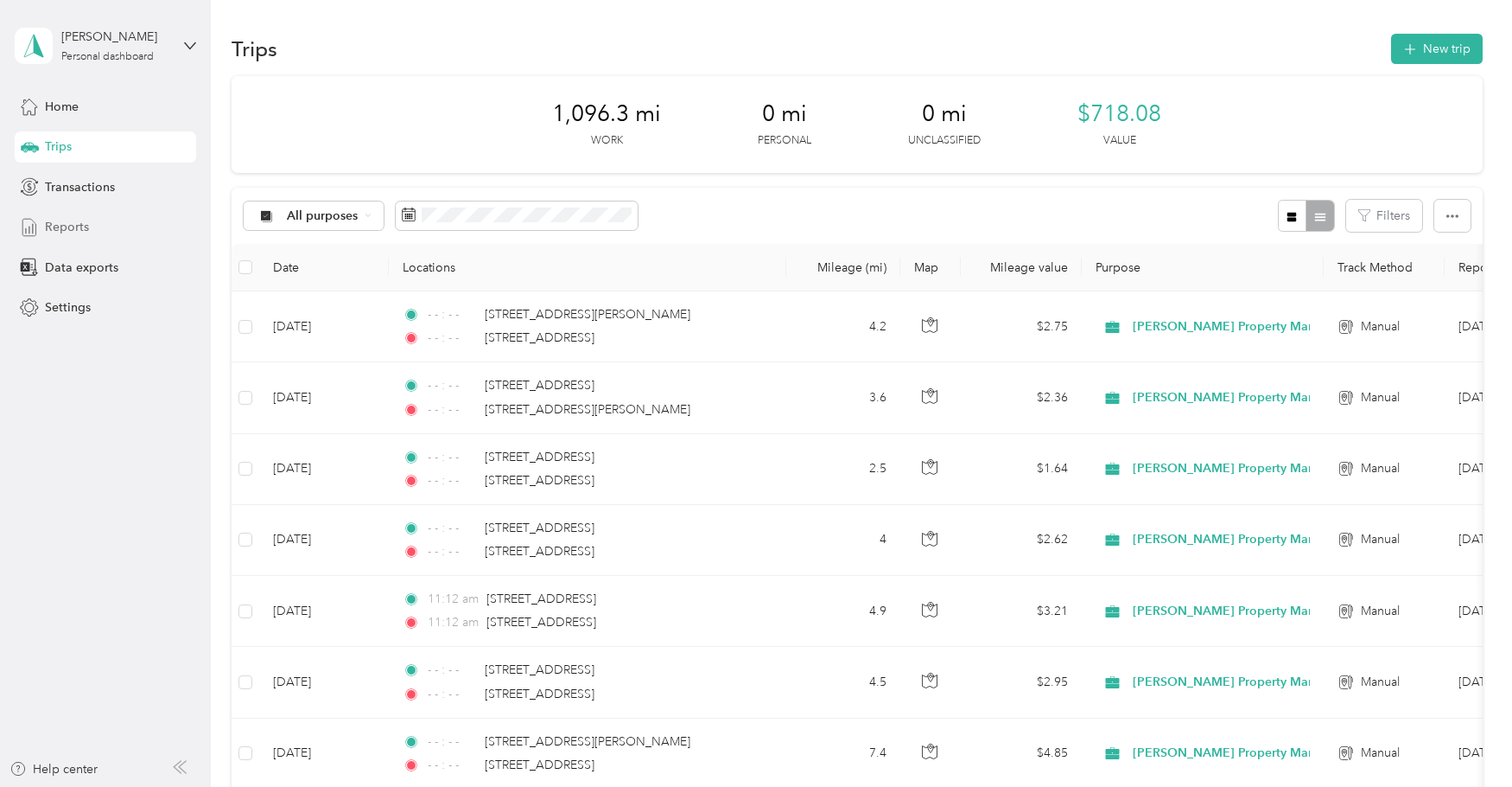
click at [90, 228] on div "Reports" at bounding box center [105, 227] width 182 height 31
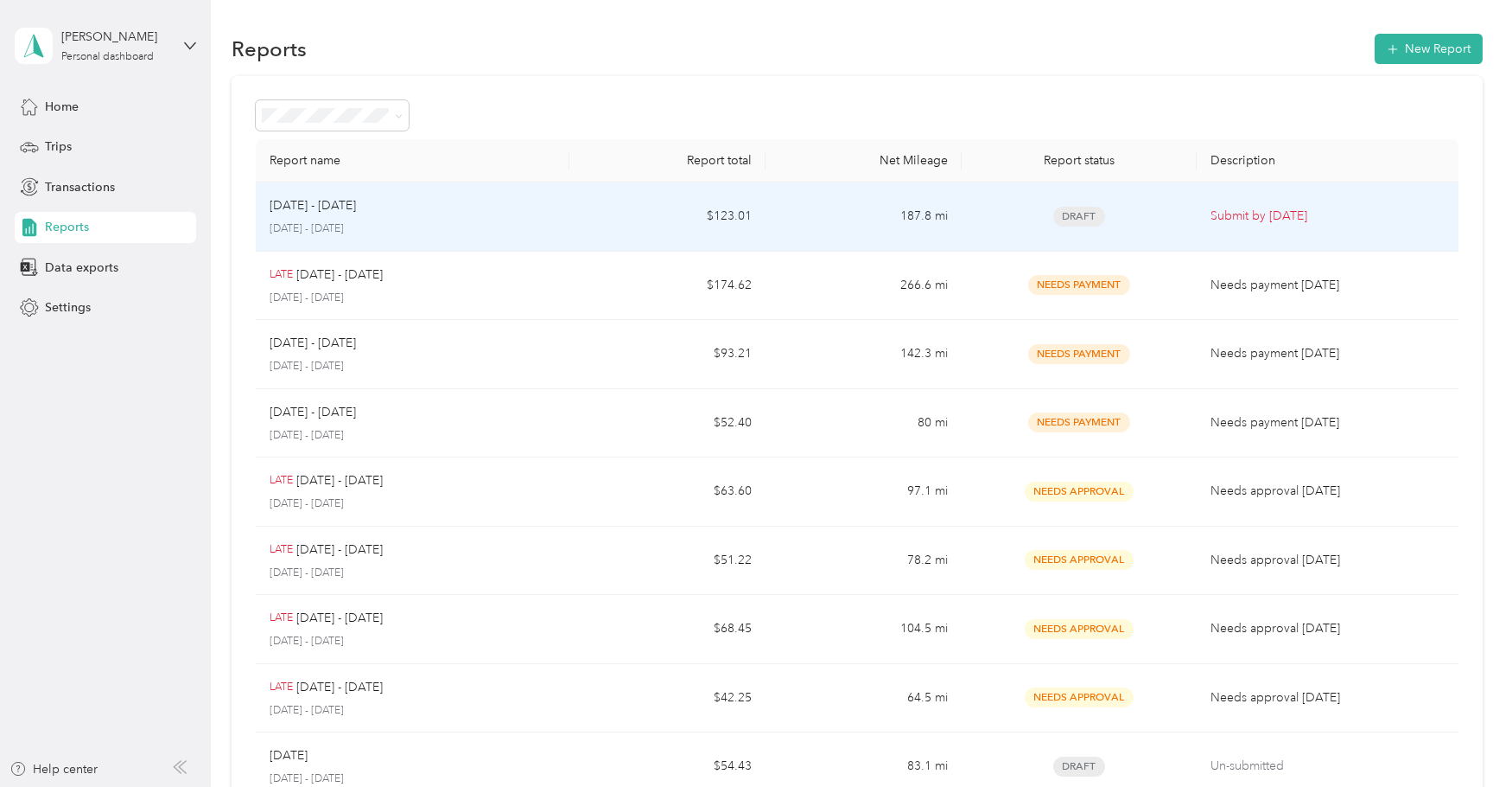
click at [1230, 227] on td "Submit by [DATE]" at bounding box center [1327, 217] width 261 height 69
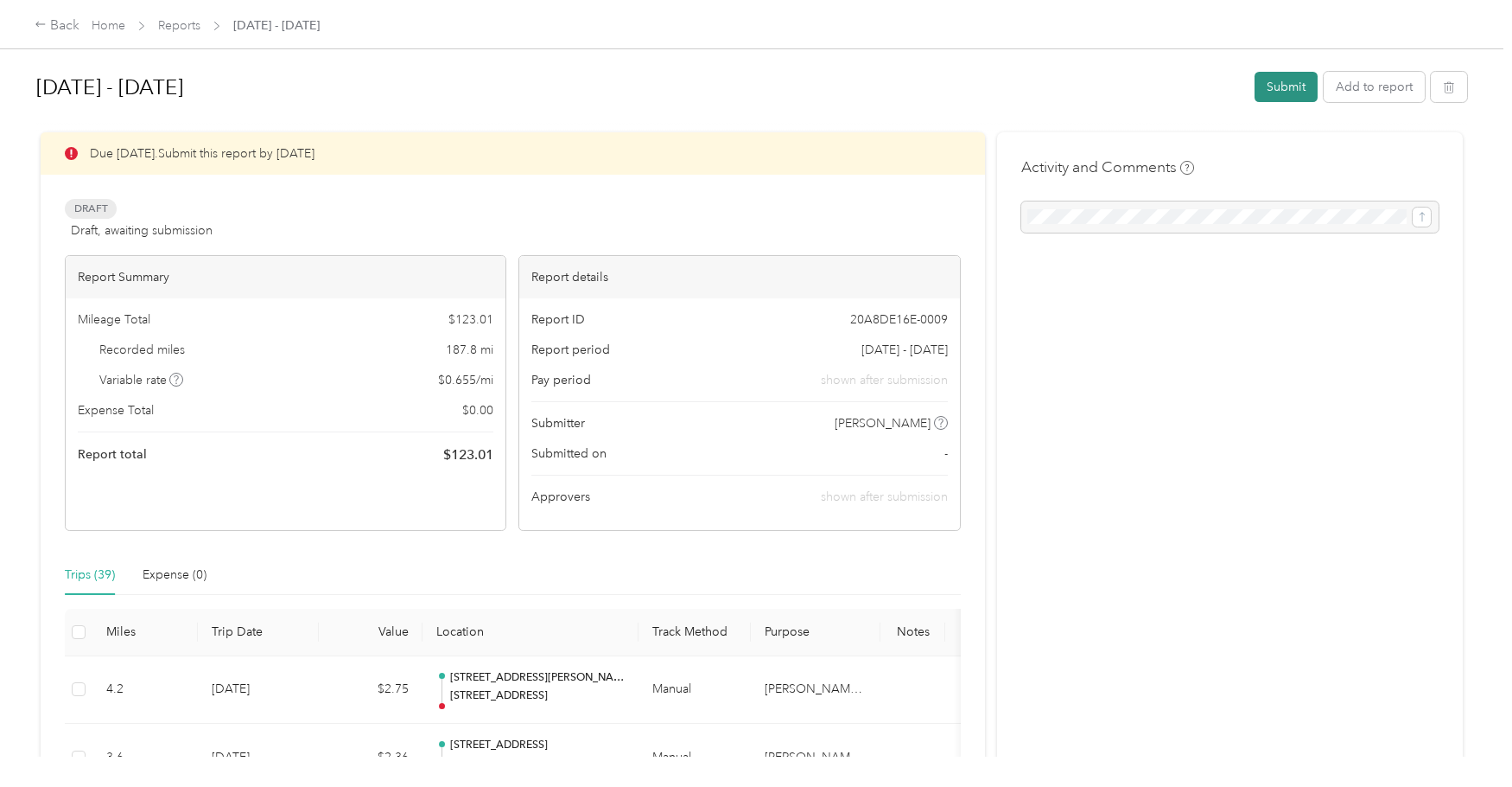
click at [1267, 88] on button "Submit" at bounding box center [1287, 86] width 63 height 30
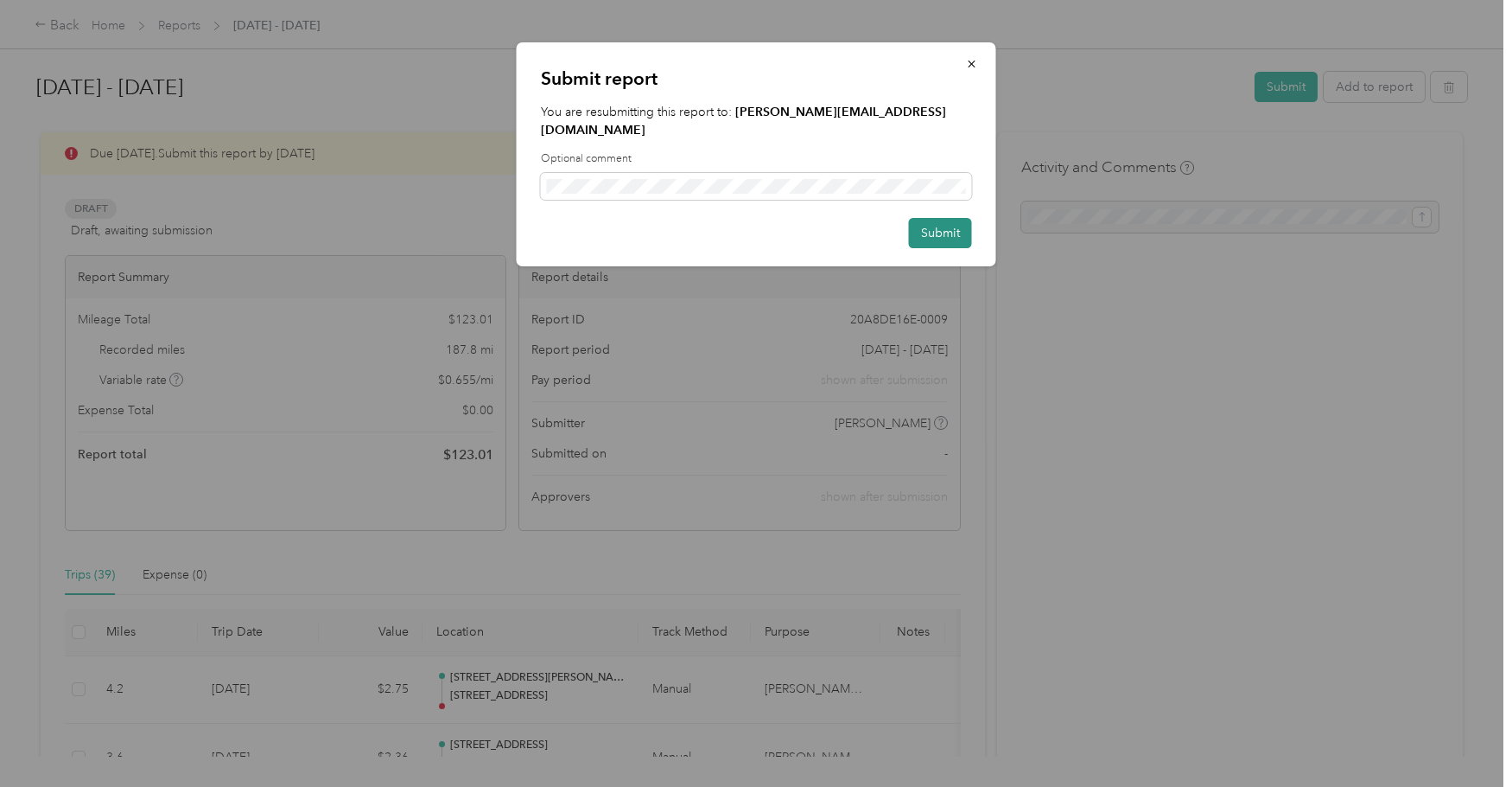
click at [943, 218] on button "Submit" at bounding box center [940, 232] width 63 height 30
